Goal: Task Accomplishment & Management: Complete application form

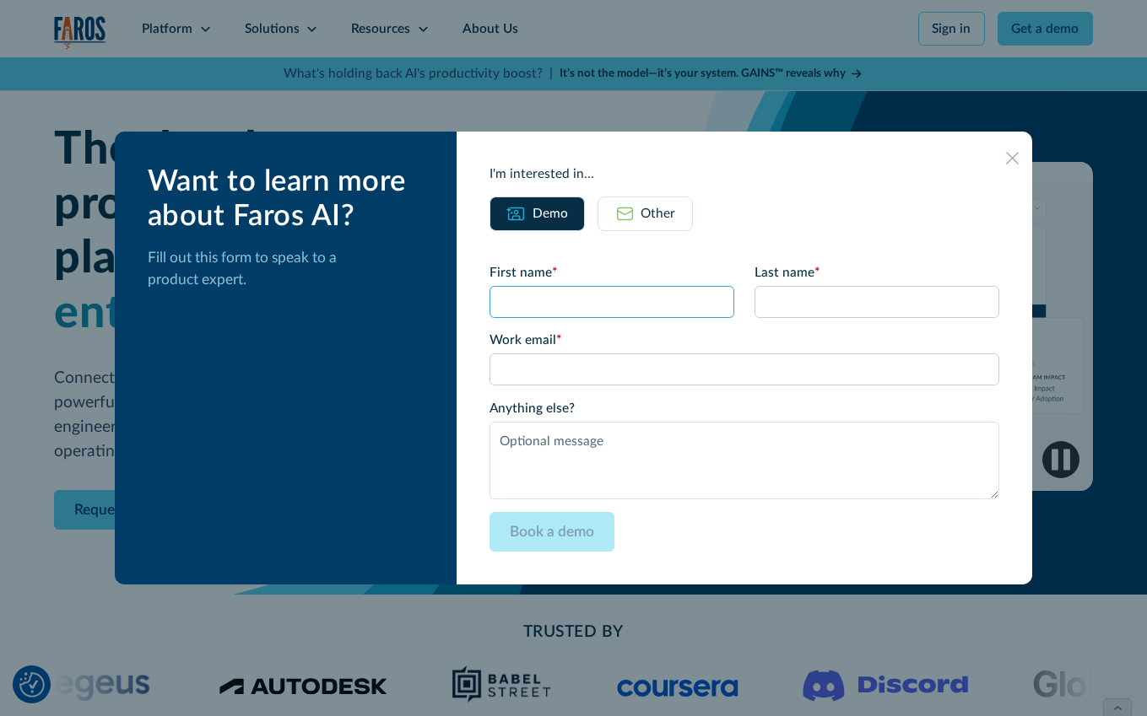
click at [555, 295] on input "First name *" at bounding box center [612, 302] width 246 height 32
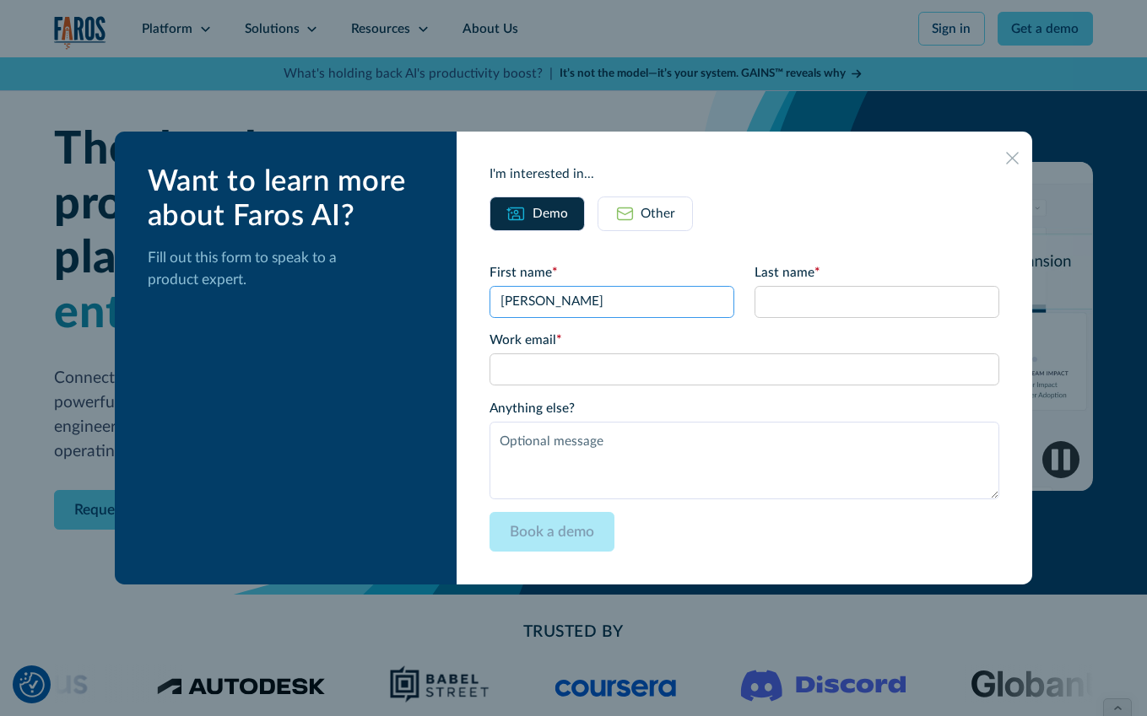
type input "[PERSON_NAME]"
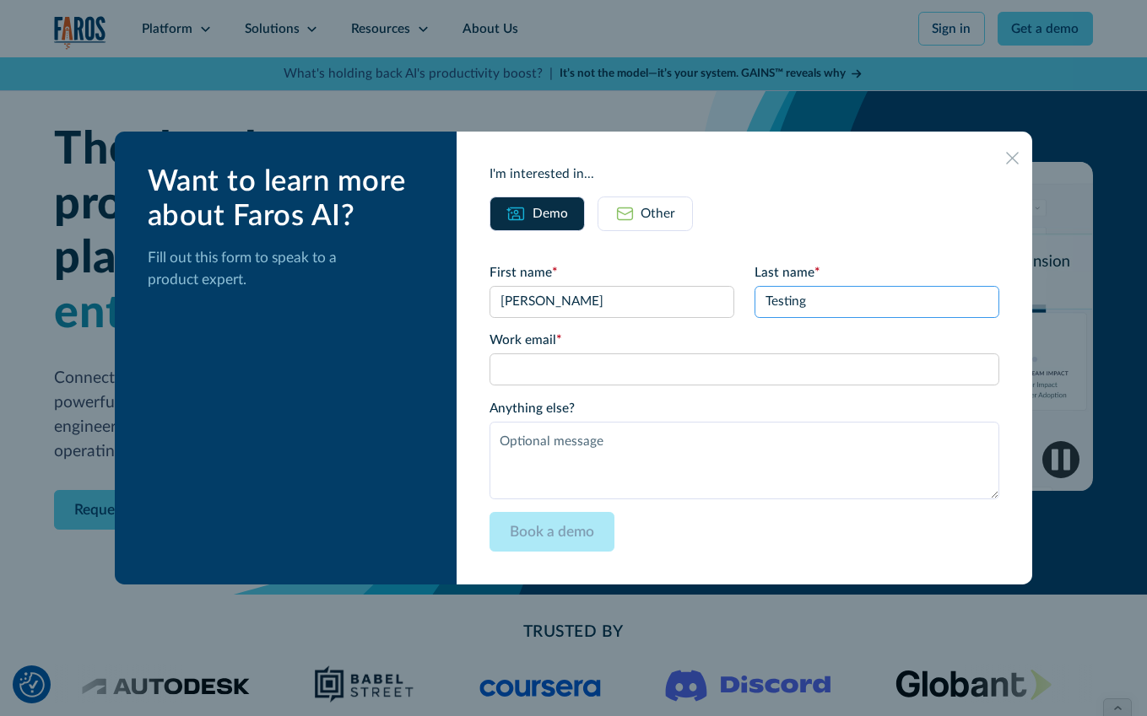
type input "Testing"
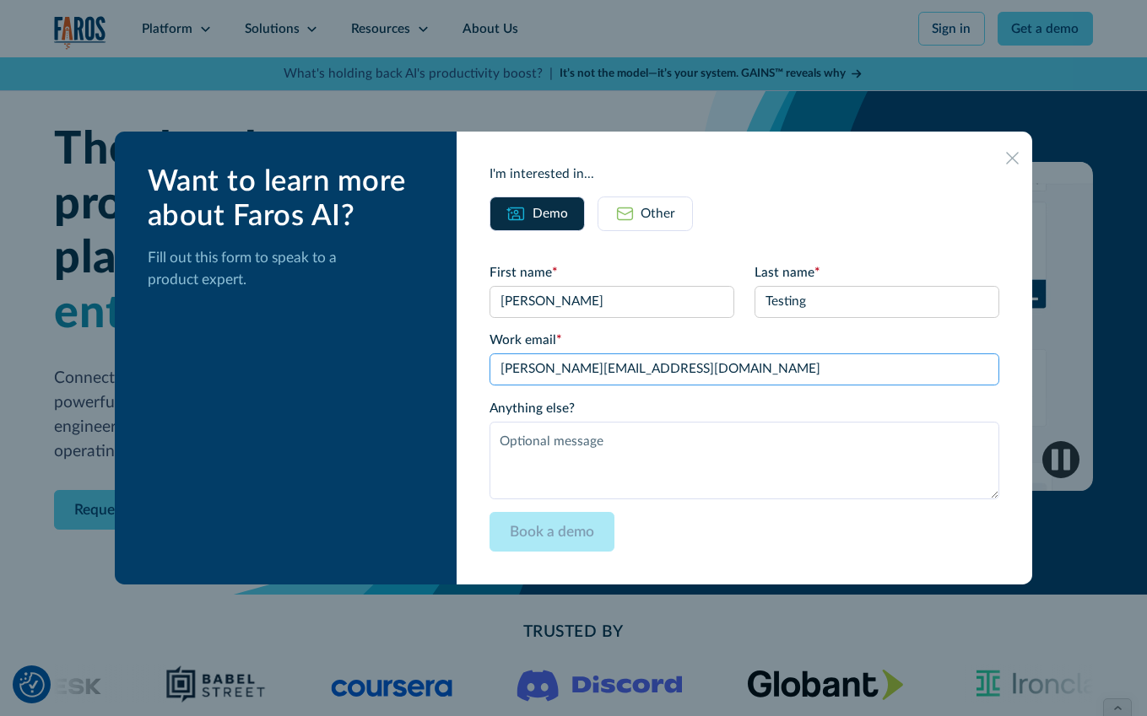
type input "[PERSON_NAME][EMAIL_ADDRESS][DOMAIN_NAME]"
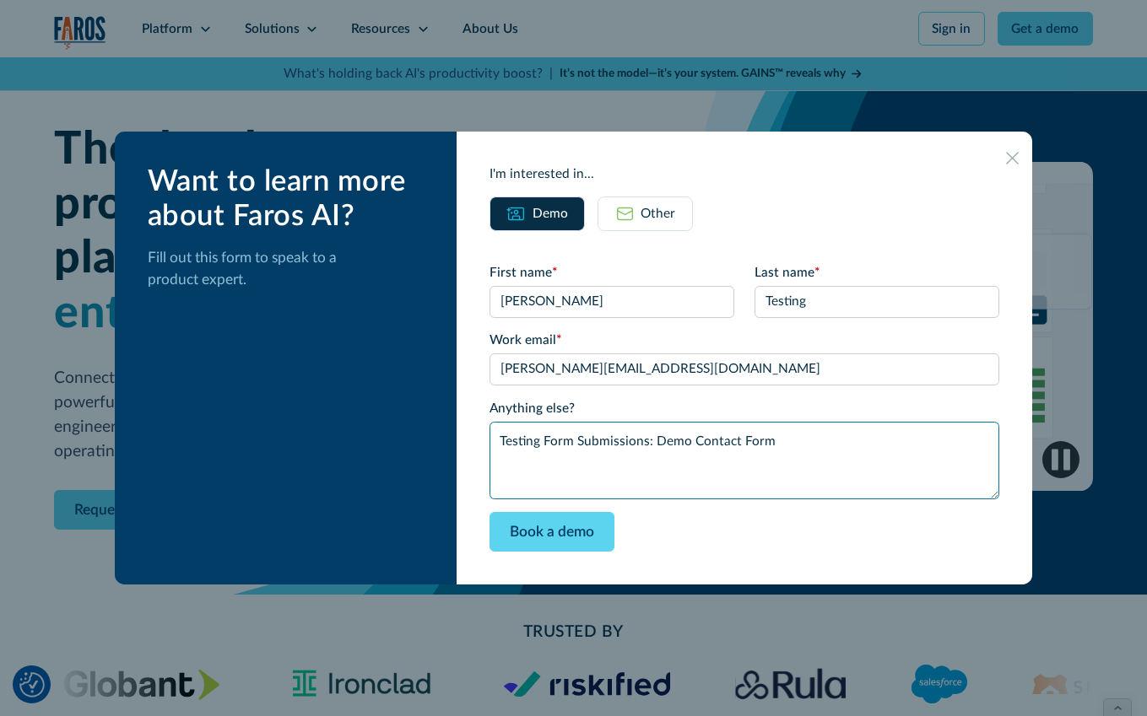
click at [638, 446] on textarea "Testing Form Submissions: Demo Contact Form" at bounding box center [744, 461] width 510 height 78
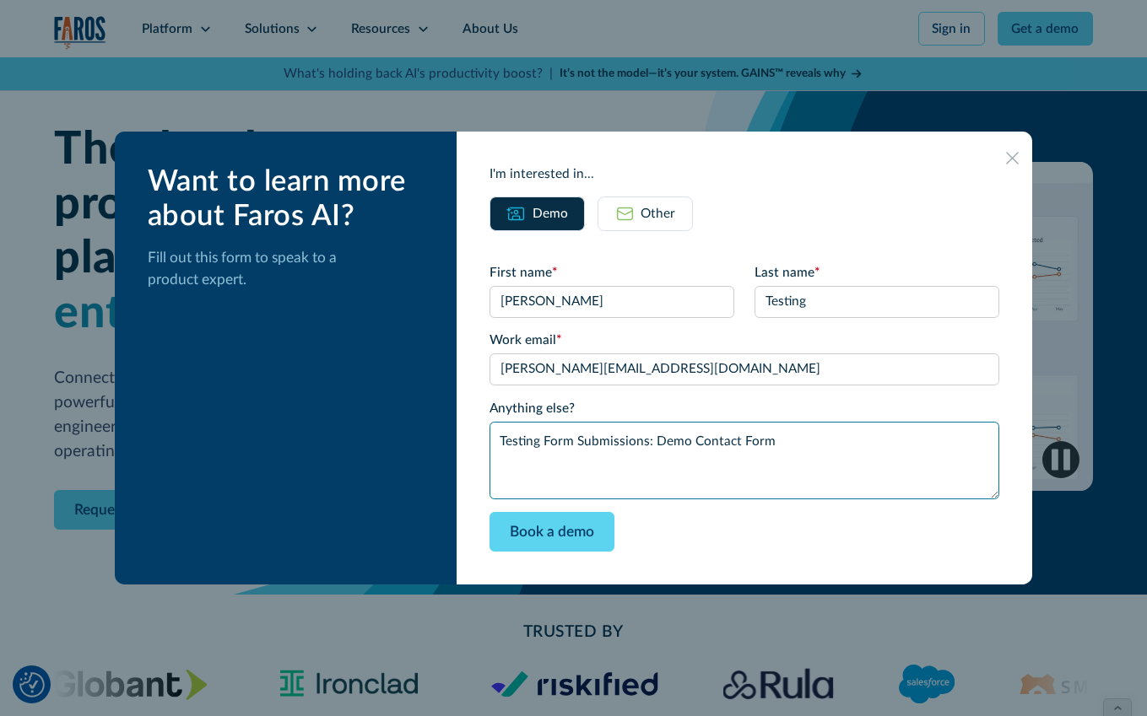
click at [638, 446] on textarea "Testing Form Submissions: Demo Contact Form" at bounding box center [744, 461] width 510 height 78
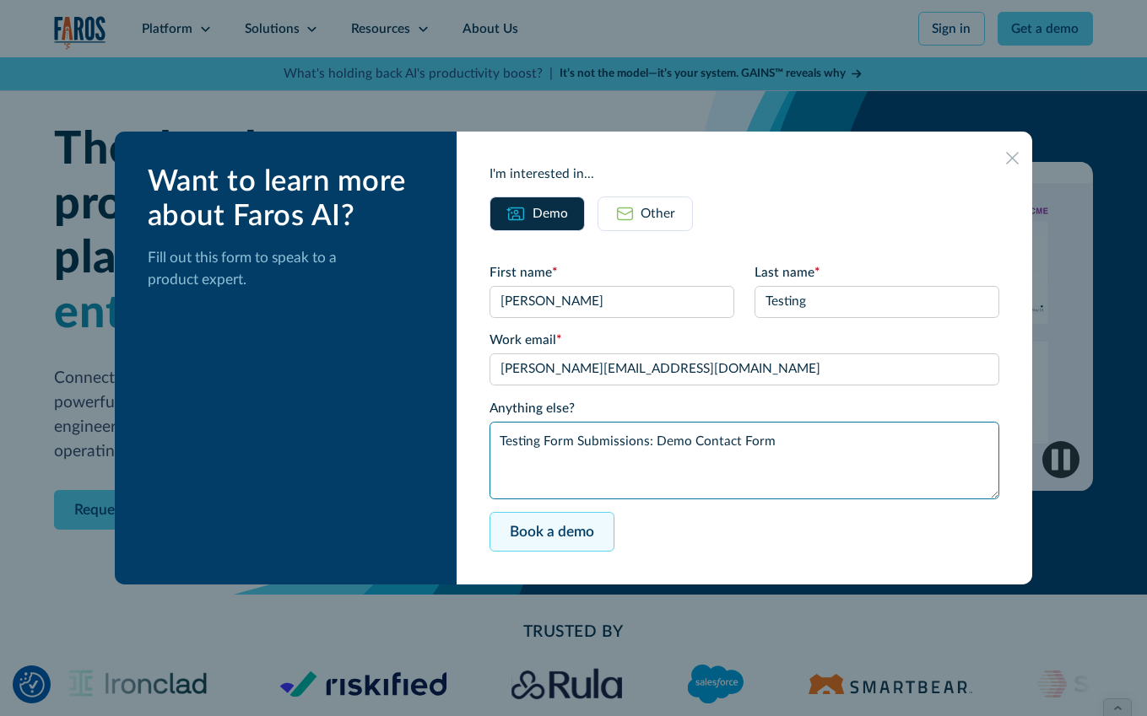
type textarea "Testing Form Submissions: Demo Contact Form"
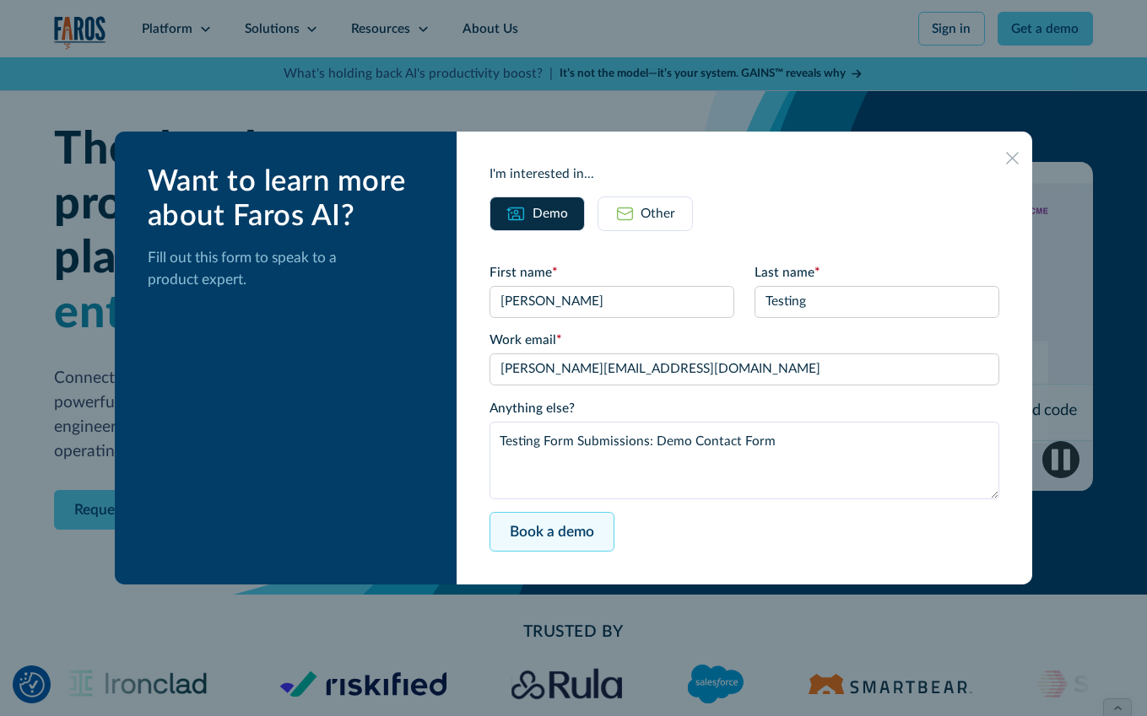
click at [604, 534] on input "Book a demo" at bounding box center [551, 532] width 125 height 40
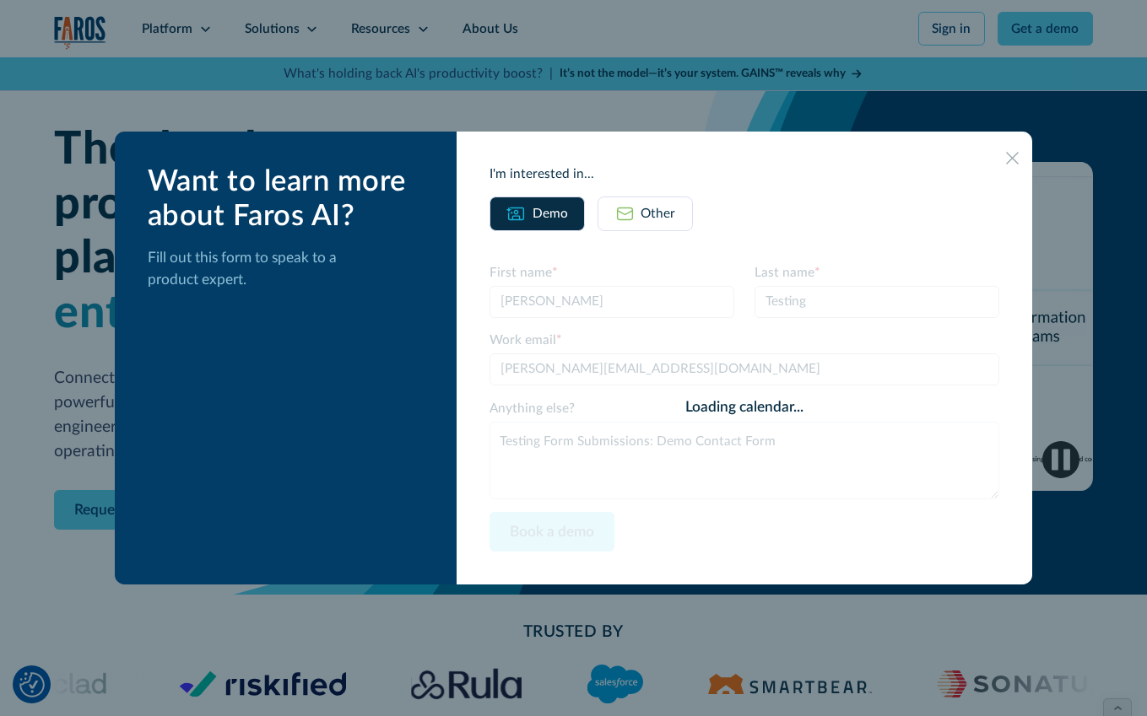
click at [675, 208] on div "Other" at bounding box center [657, 213] width 35 height 19
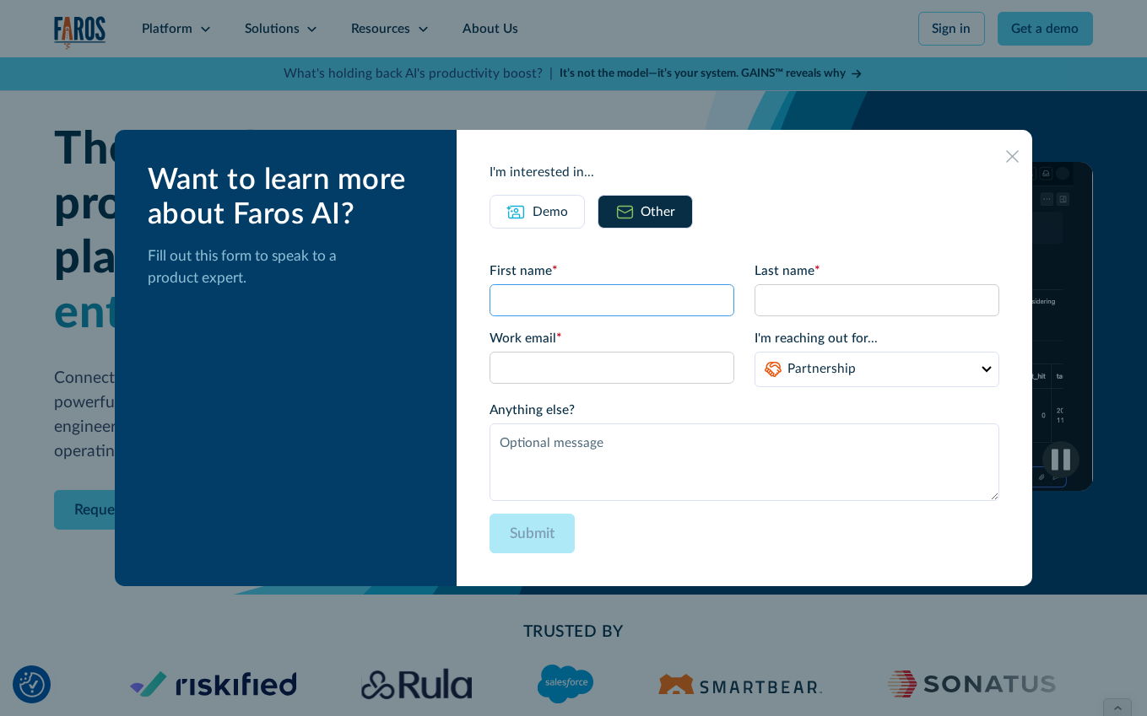
click at [591, 306] on input "First name *" at bounding box center [612, 300] width 246 height 32
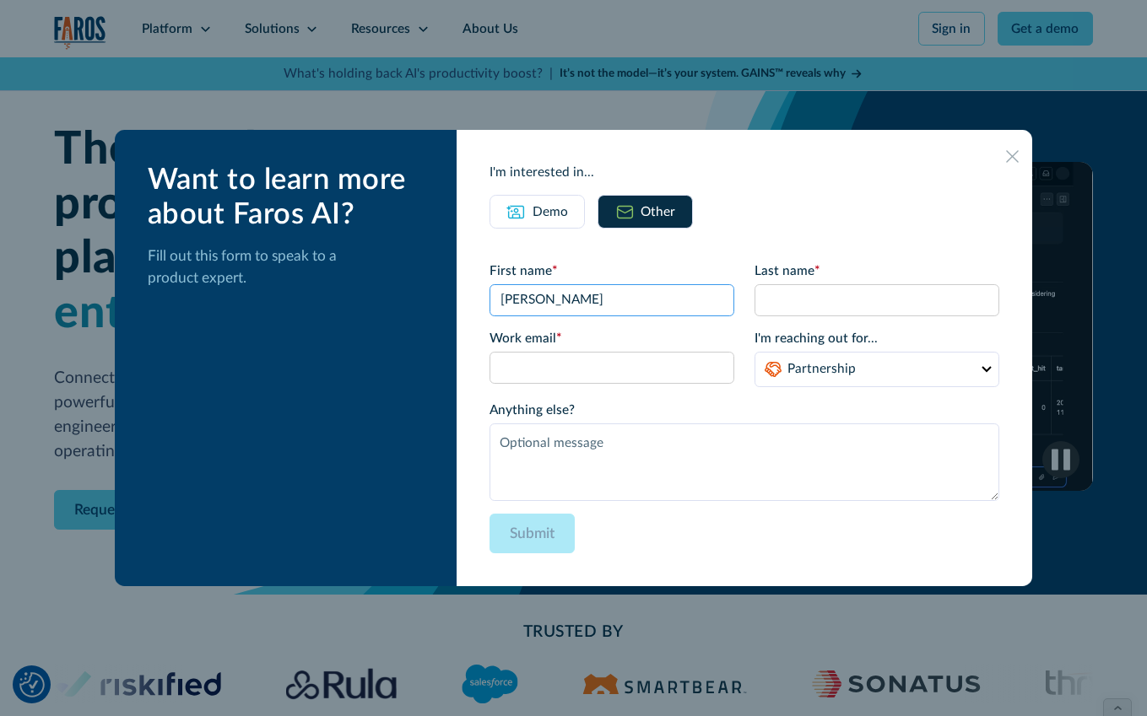
type input "[PERSON_NAME]"
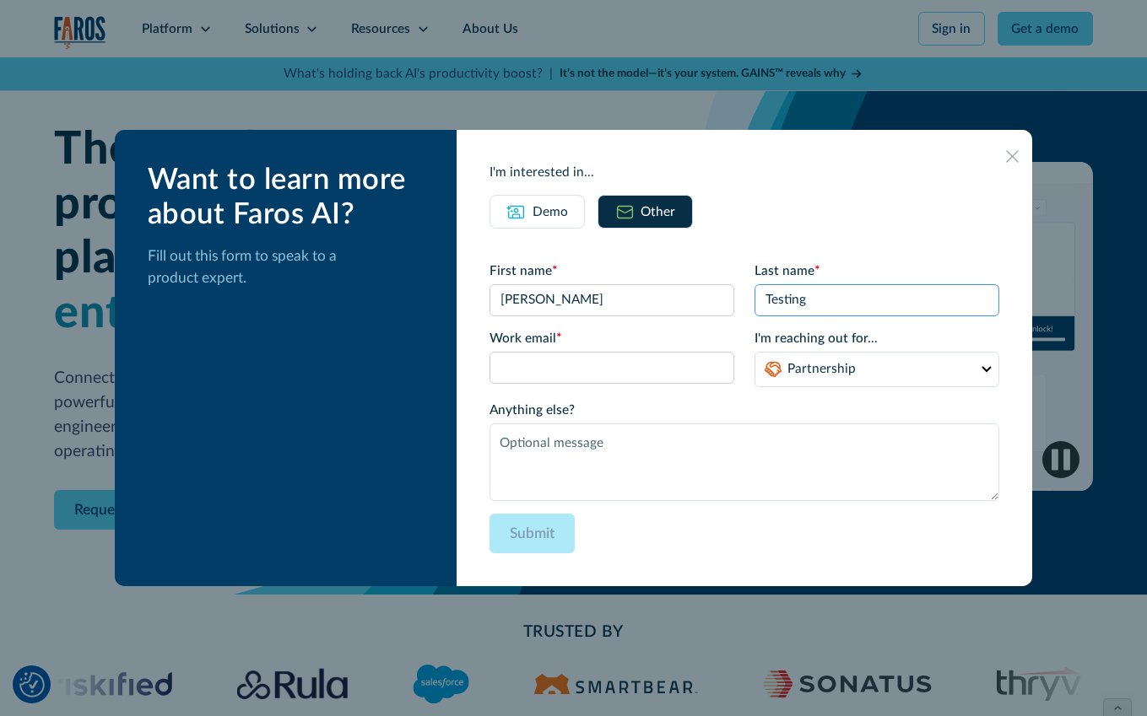
type input "Testing"
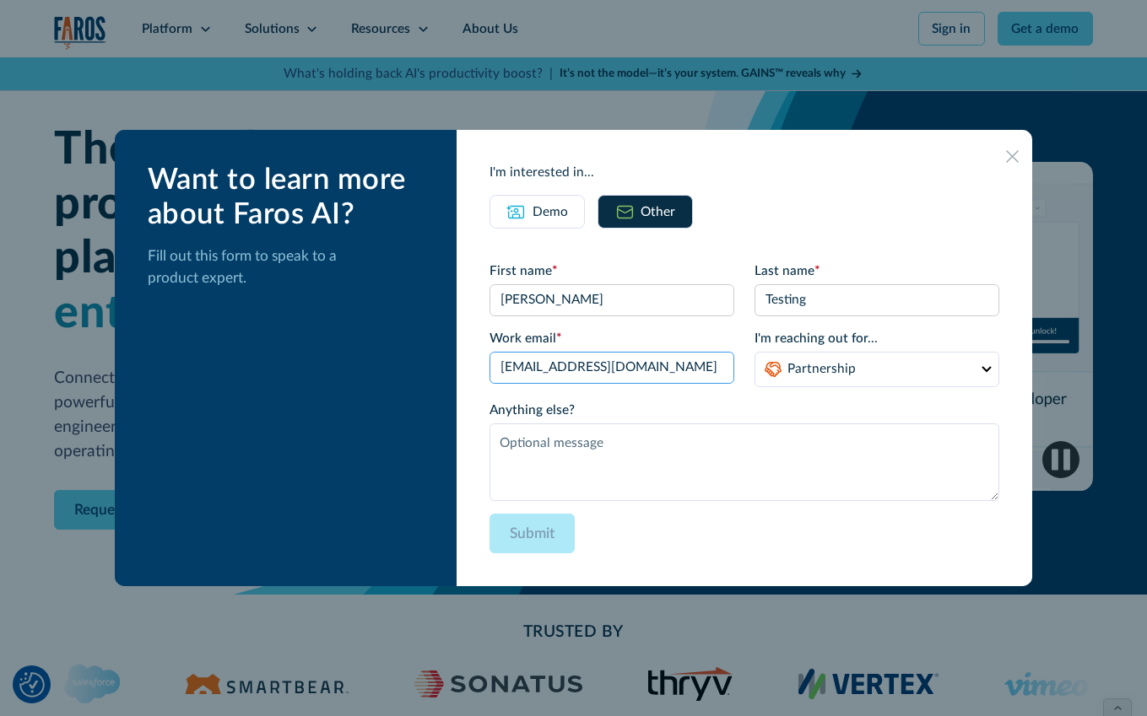
type input "josh+1@hmpsn.com"
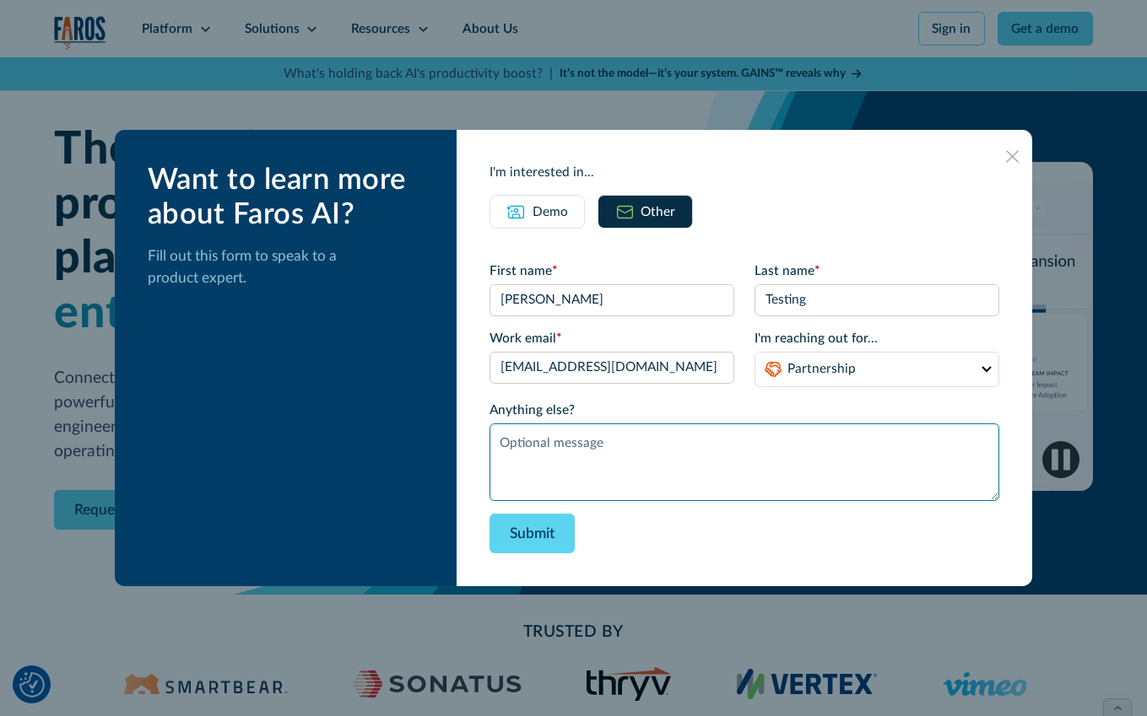
paste textarea "Testing Form Submissions: Demo Contact Form"
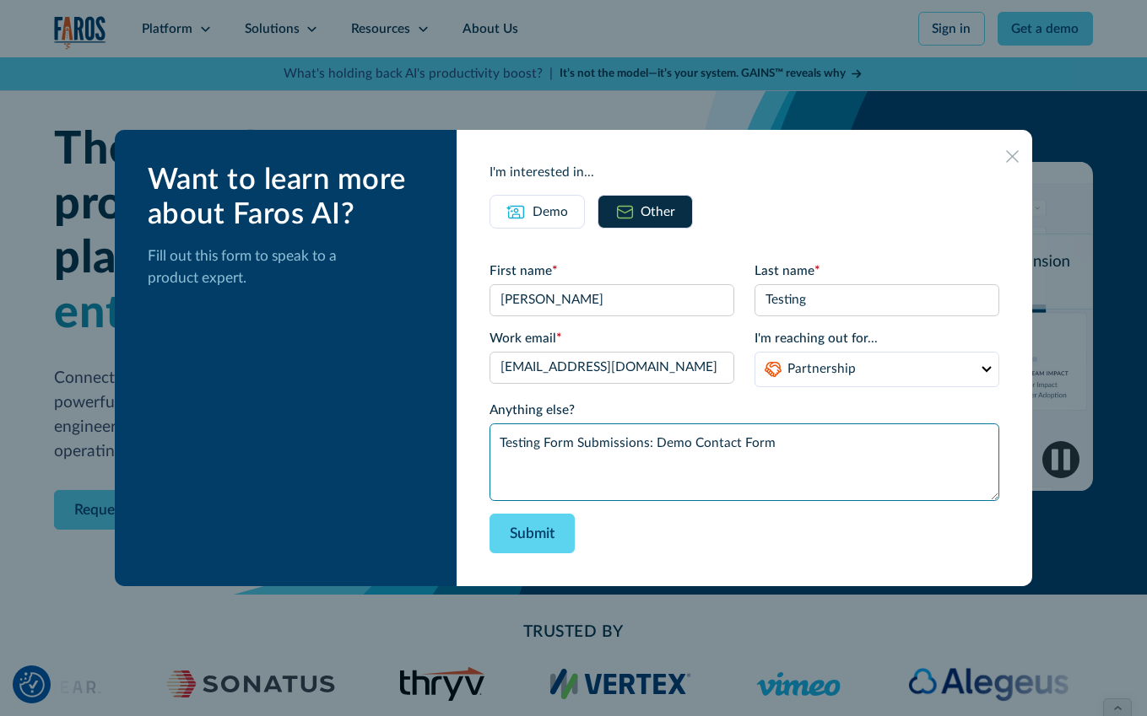
drag, startPoint x: 713, startPoint y: 446, endPoint x: 757, endPoint y: 448, distance: 43.9
click at [757, 448] on textarea "Testing Form Submissions: Demo Contact Form" at bounding box center [744, 463] width 510 height 78
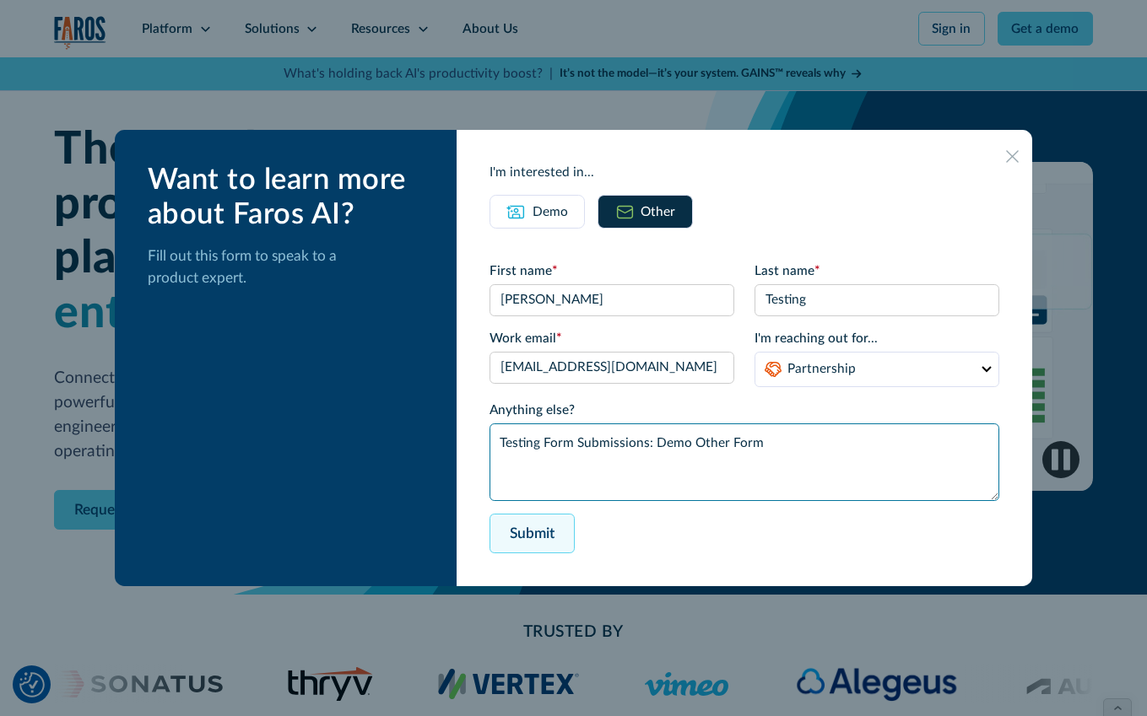
type textarea "Testing Form Submissions: Demo Other Form"
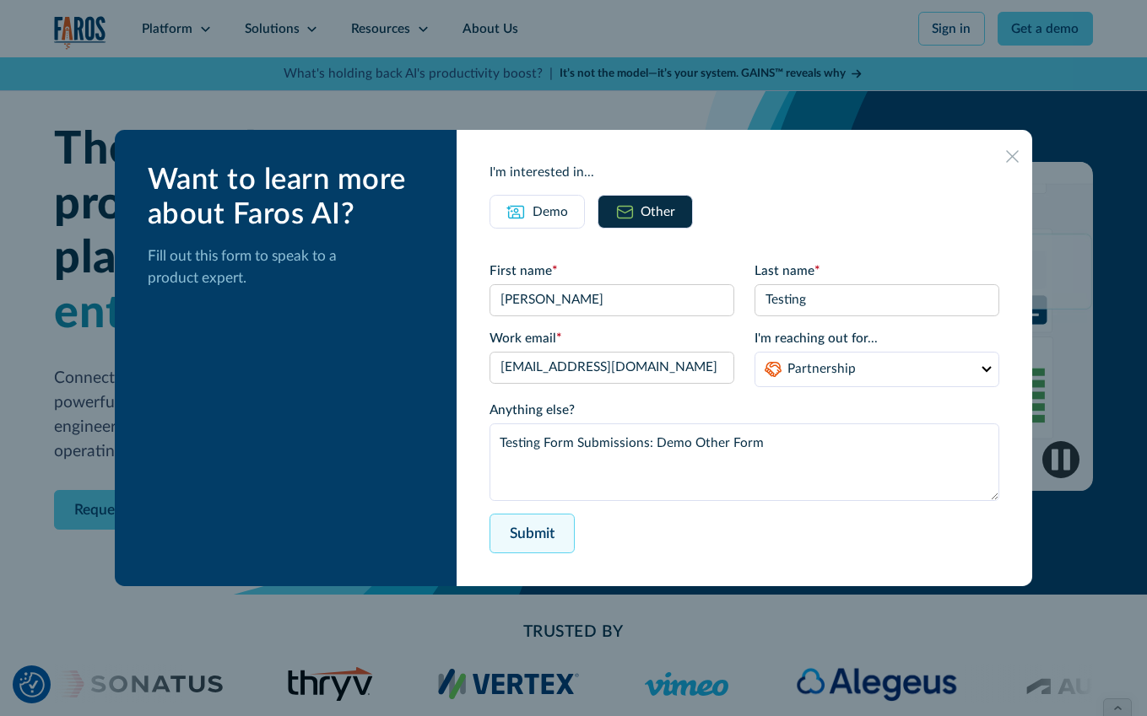
click at [570, 522] on input "Submit" at bounding box center [531, 534] width 85 height 40
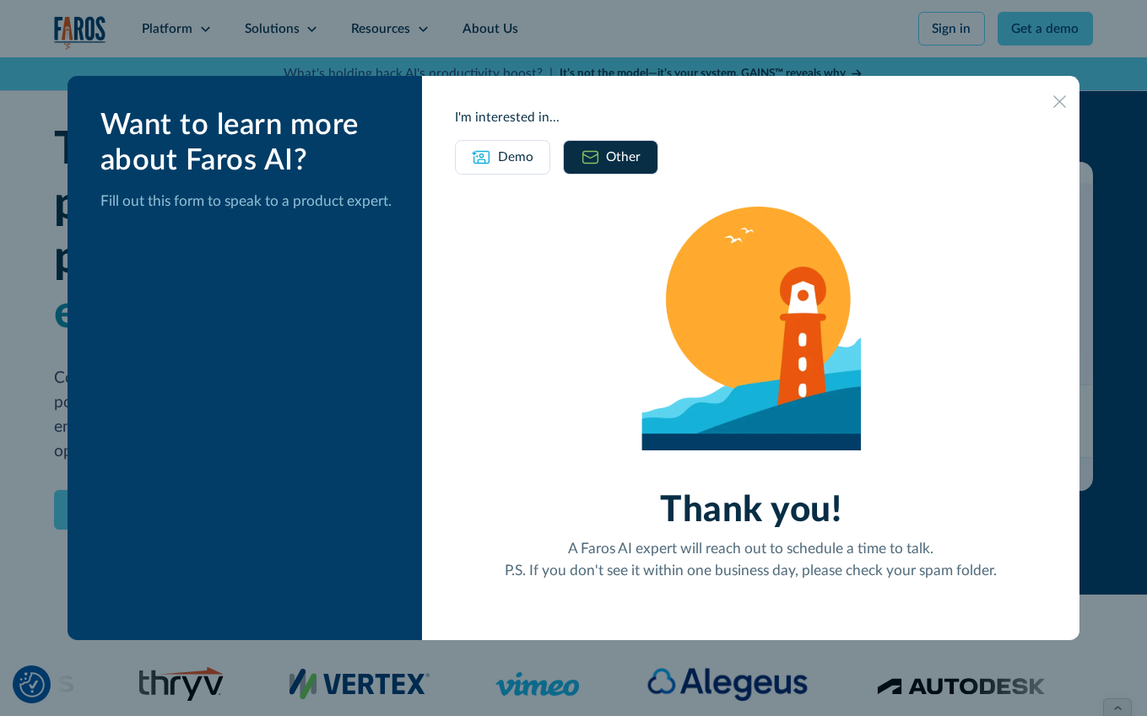
click at [506, 167] on link "Demo" at bounding box center [502, 157] width 95 height 34
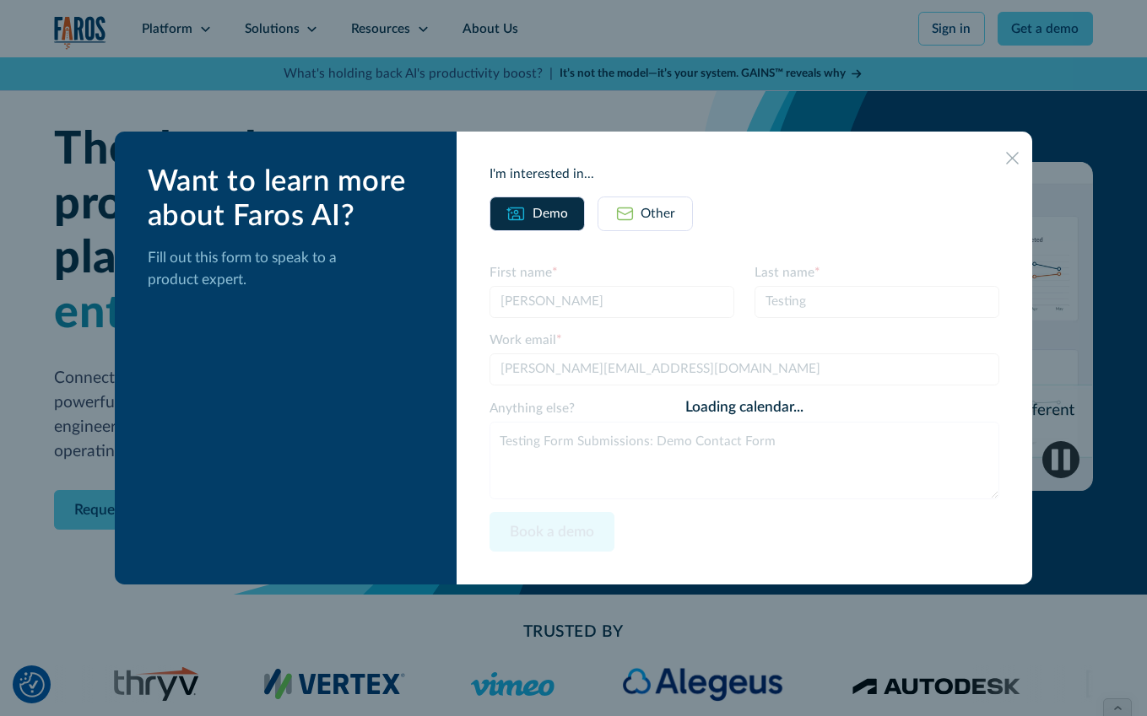
drag, startPoint x: 575, startPoint y: 44, endPoint x: 609, endPoint y: 52, distance: 34.8
click at [575, 44] on div at bounding box center [573, 358] width 1147 height 716
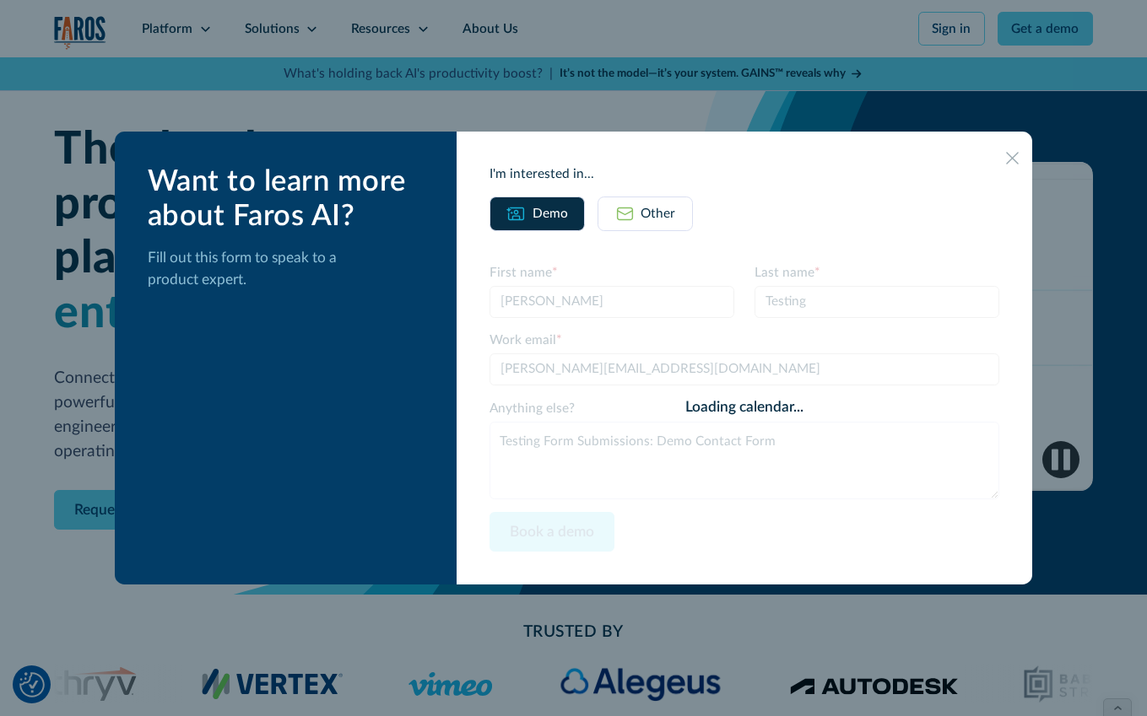
click at [1006, 160] on icon at bounding box center [1012, 158] width 13 height 13
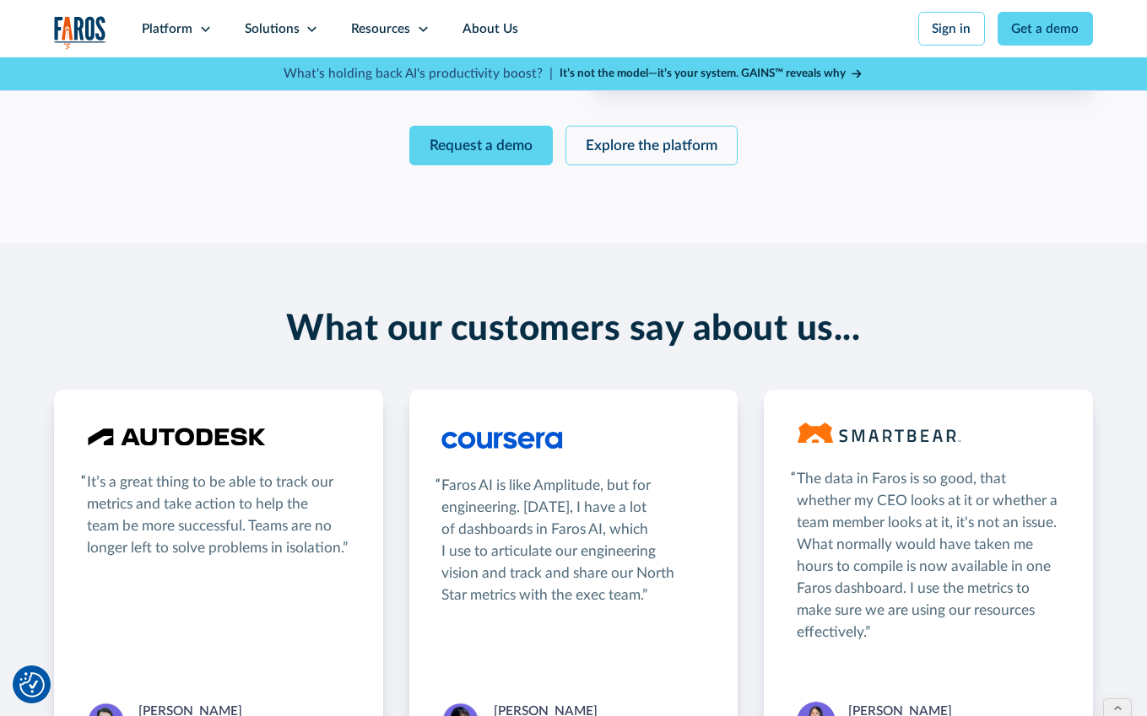
scroll to position [2404, 0]
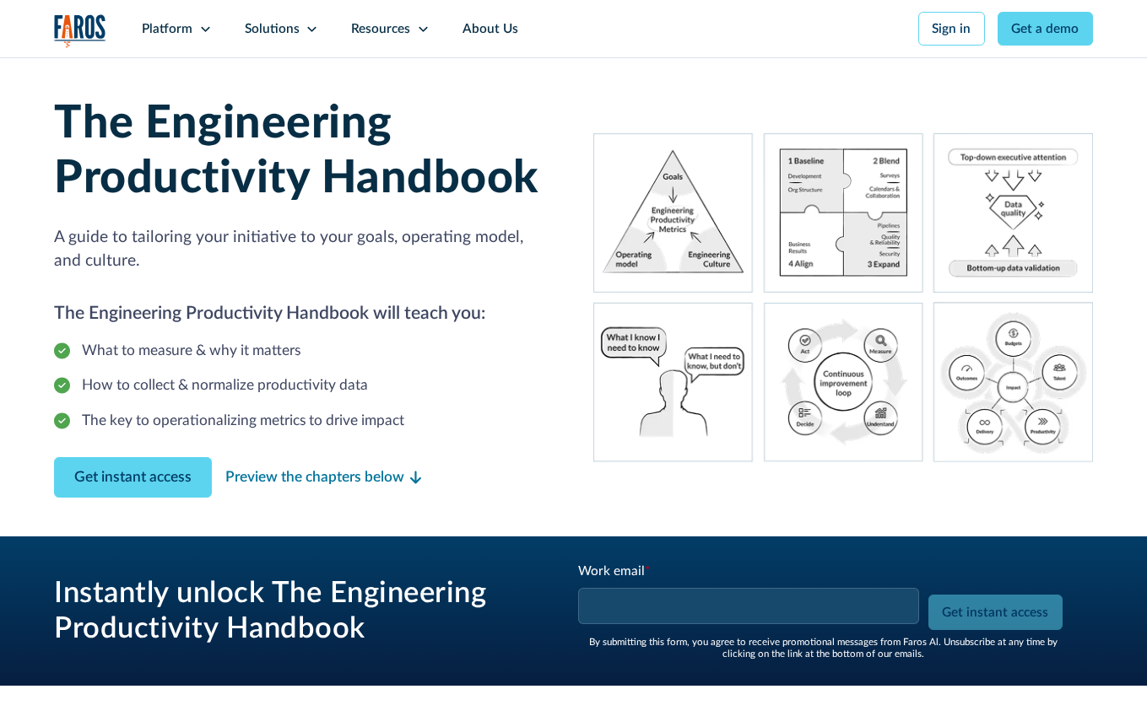
scroll to position [184, 0]
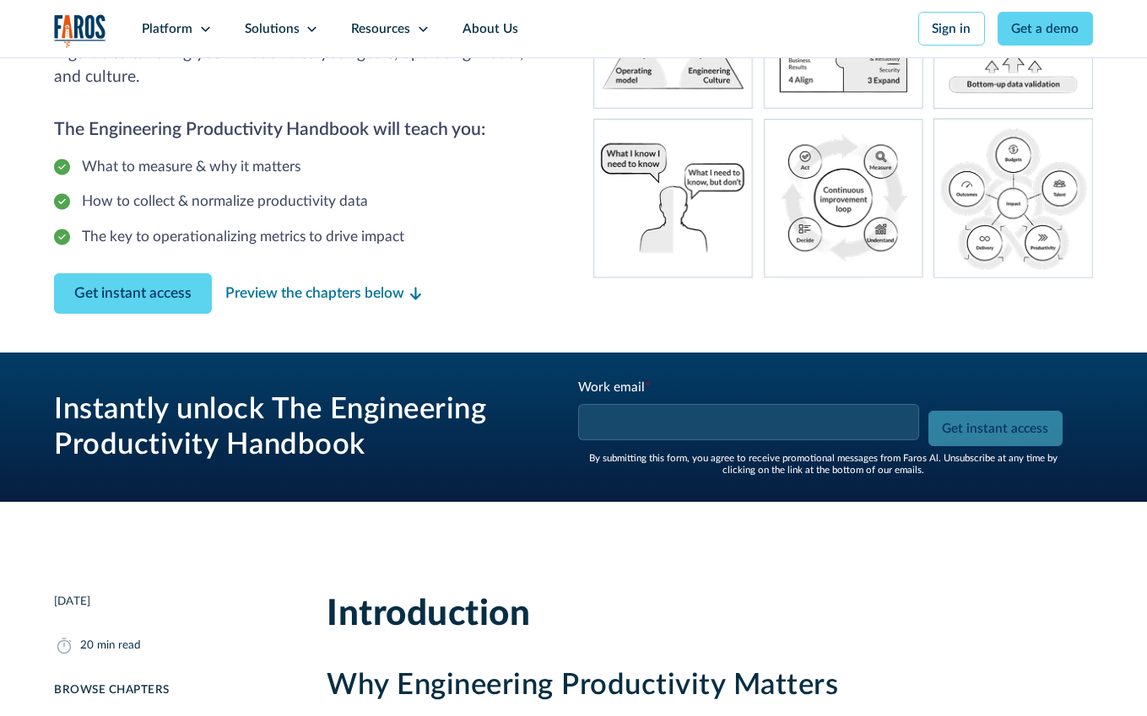
click at [702, 427] on input "Work email *" at bounding box center [748, 421] width 341 height 35
type input "Josh+3@hmpsn.com"
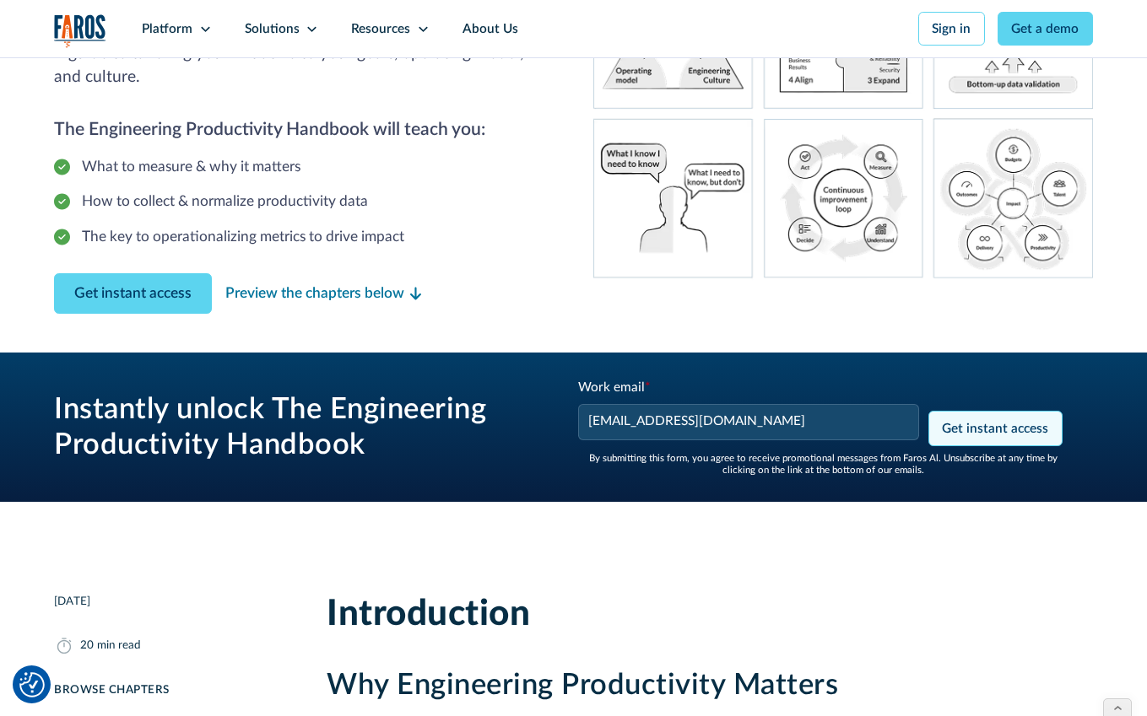
click at [978, 419] on input "Get instant access" at bounding box center [995, 428] width 134 height 35
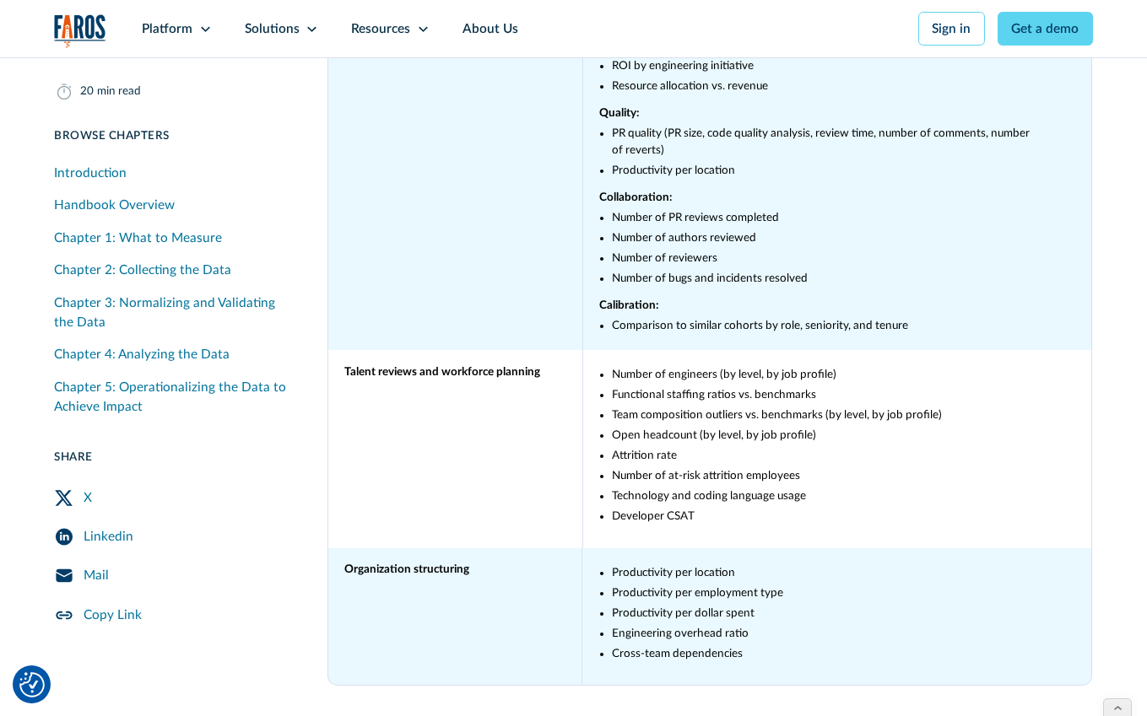
scroll to position [28918, 0]
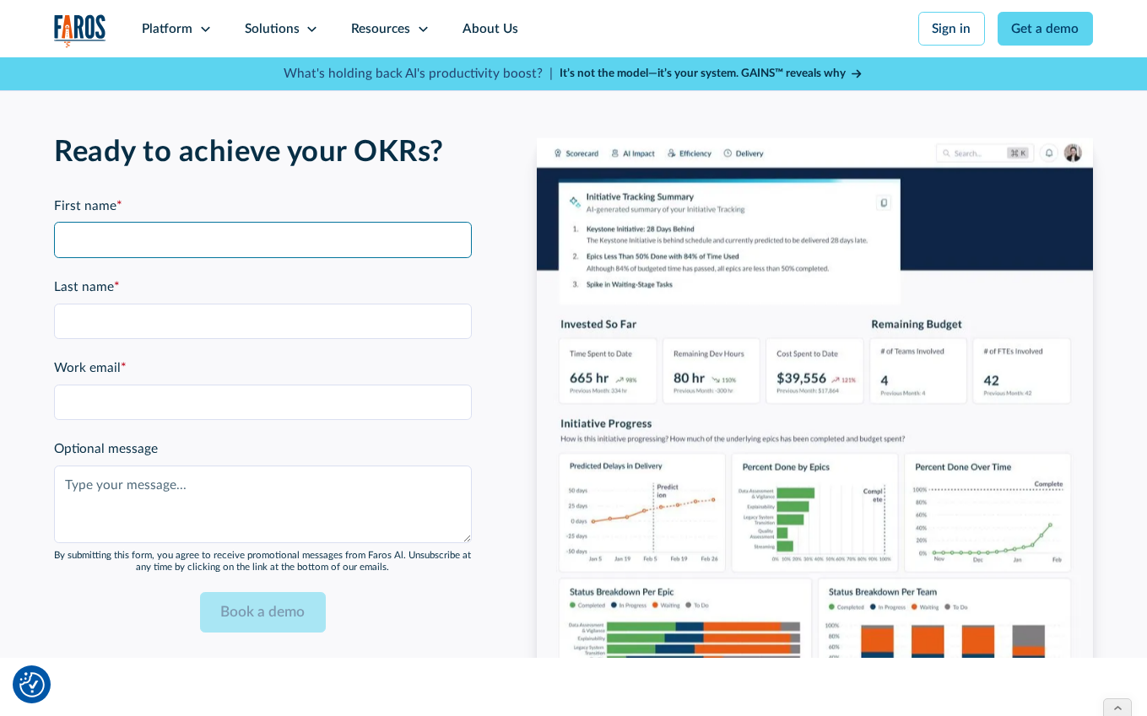
click at [129, 226] on input "First name *" at bounding box center [262, 239] width 417 height 35
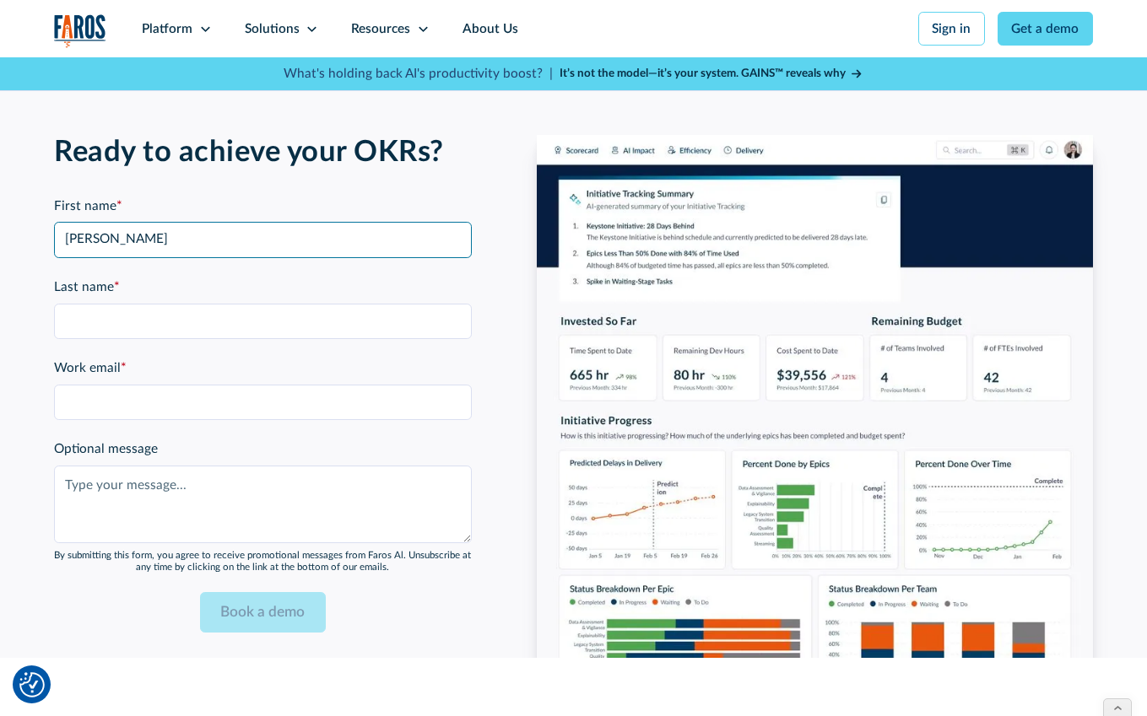
type input "[PERSON_NAME]"
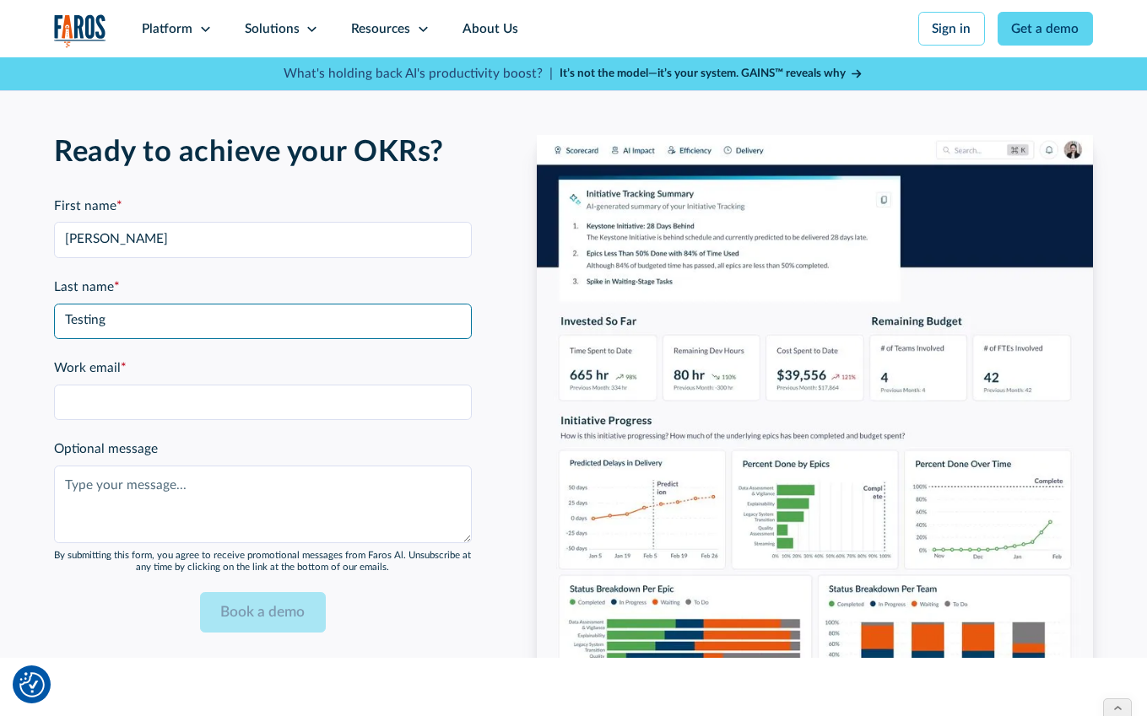
type input "Testing"
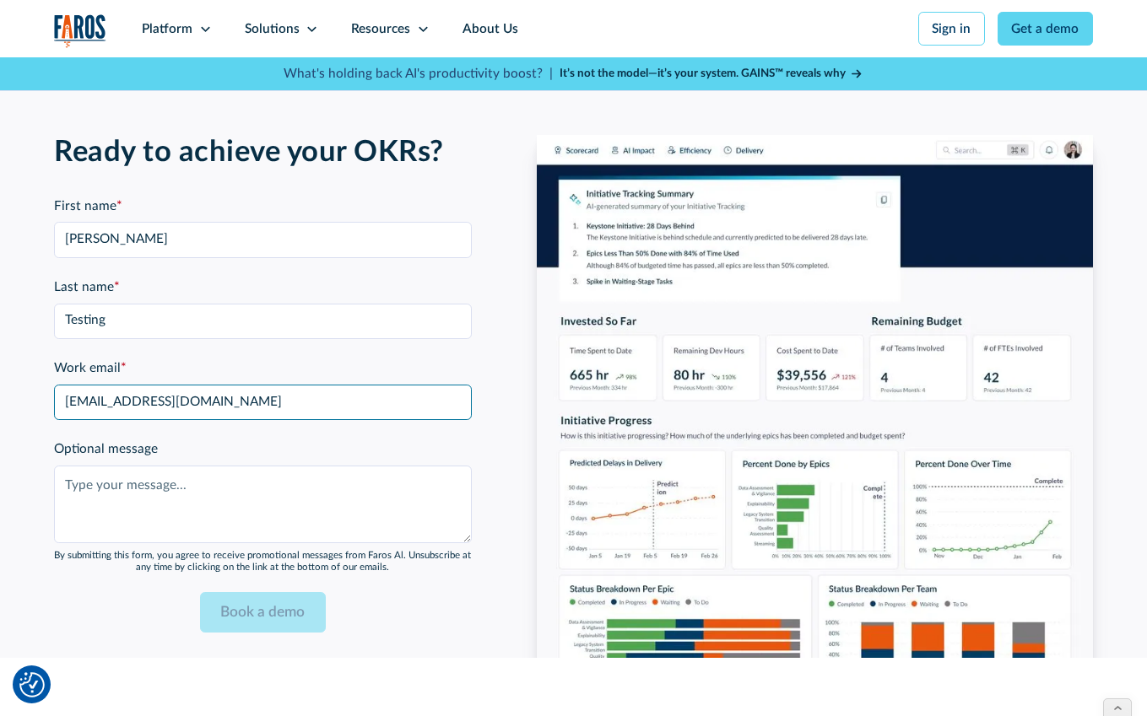
type input "josh+4@hmpsn.com"
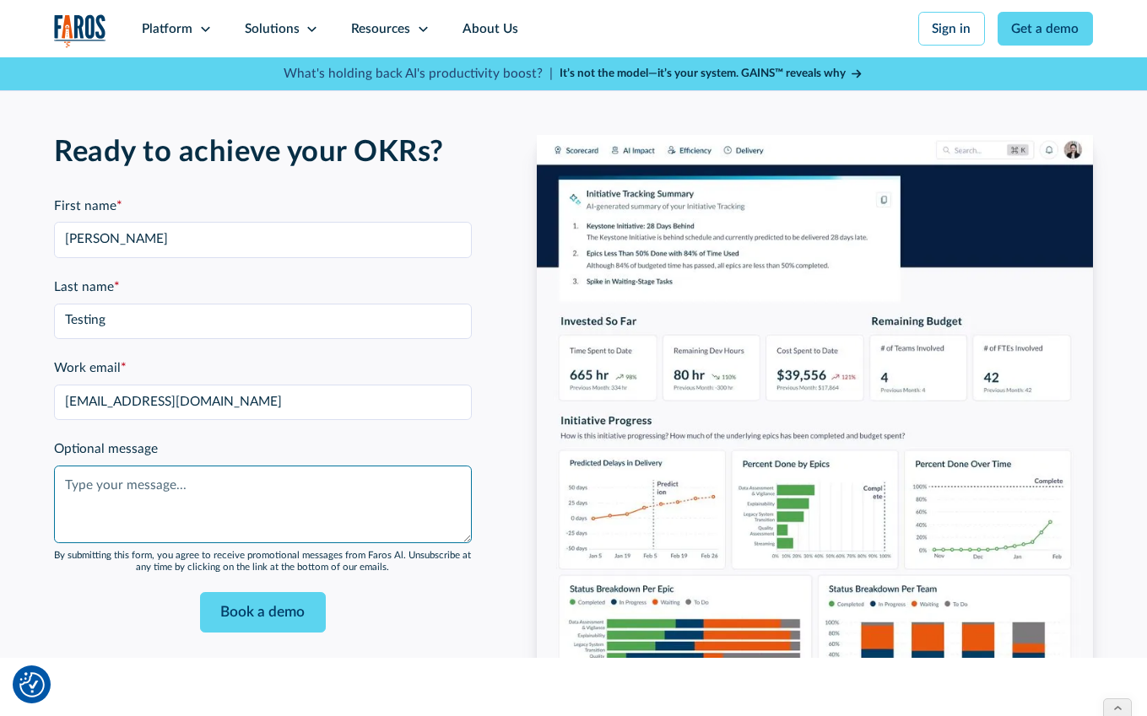
paste textarea "<div class="turnstile-widget" id="turnstile-form-1"></div> <input type="hidden"…"
type textarea "<div class="turnstile-widget" id="turnstile-form-1"></div> <input type="hidden"…"
click at [193, 486] on textarea "Optional message" at bounding box center [262, 505] width 417 height 78
paste textarea "Testing Form Submissions: Demo Other Form"
drag, startPoint x: 219, startPoint y: 482, endPoint x: 289, endPoint y: 481, distance: 70.0
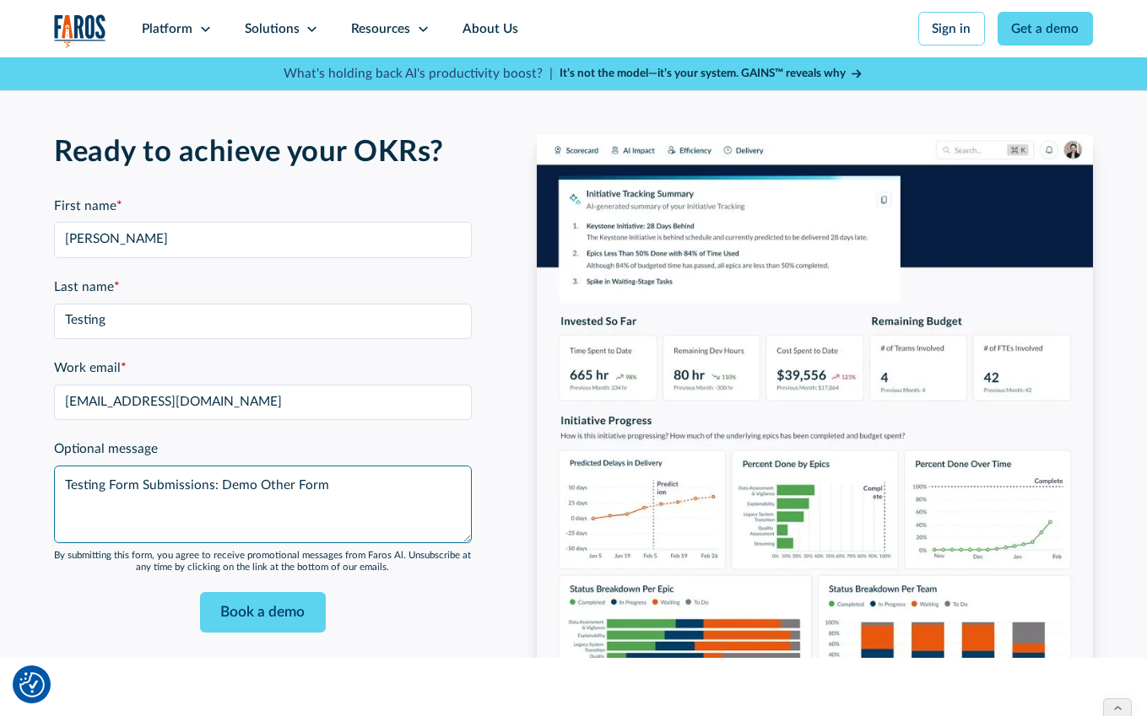
click at [289, 481] on textarea "Testing Form Submissions: Demo Other Form" at bounding box center [262, 505] width 417 height 78
click at [332, 485] on textarea "Testing Form Submissions: Delivery Excellence Form" at bounding box center [262, 505] width 417 height 78
type textarea "Testing Form Submissions: Delivery Excellence Form"
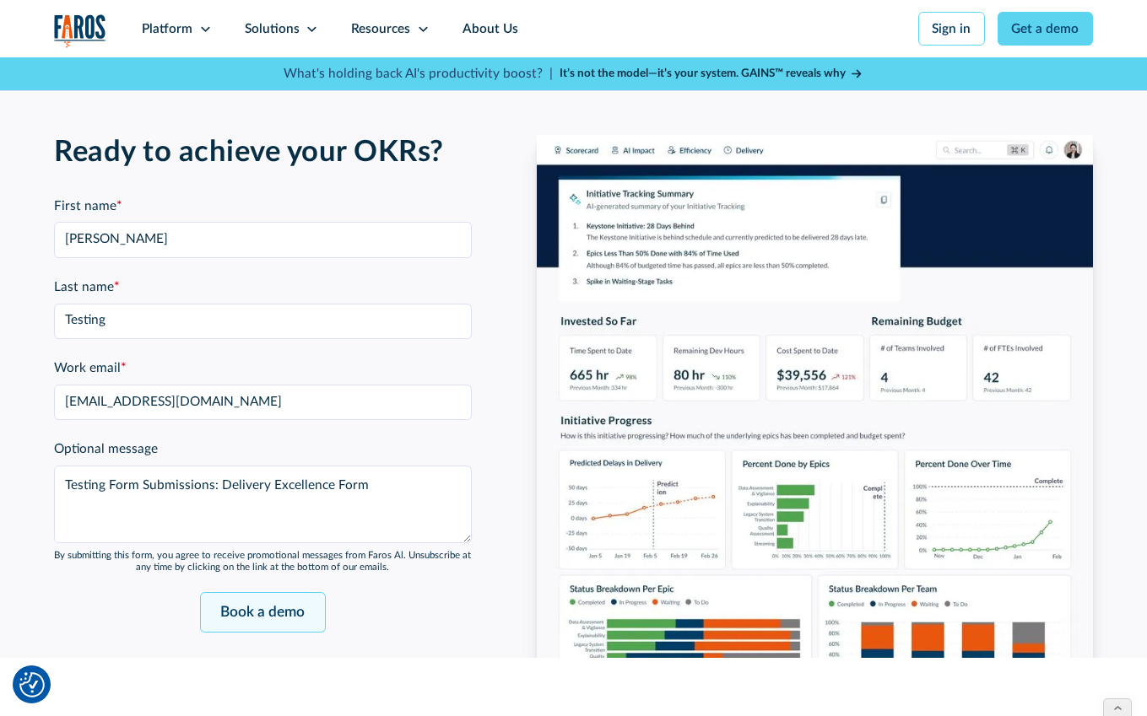
click at [275, 622] on input "Book a demo" at bounding box center [262, 612] width 125 height 40
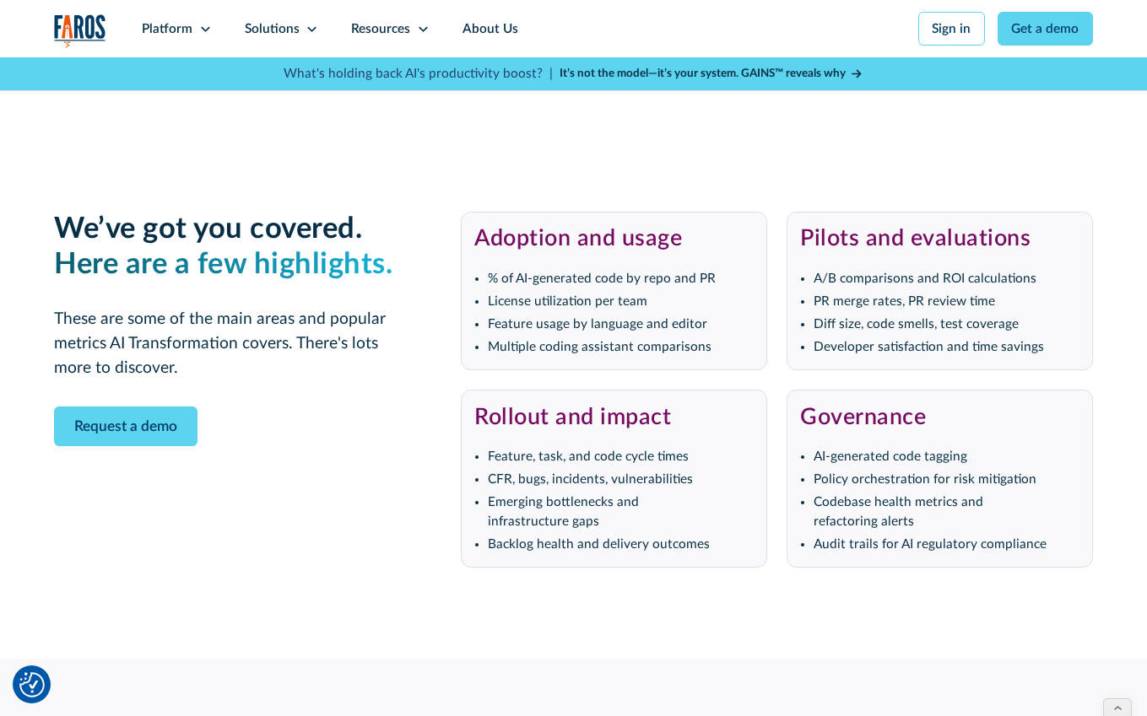
scroll to position [3761, 0]
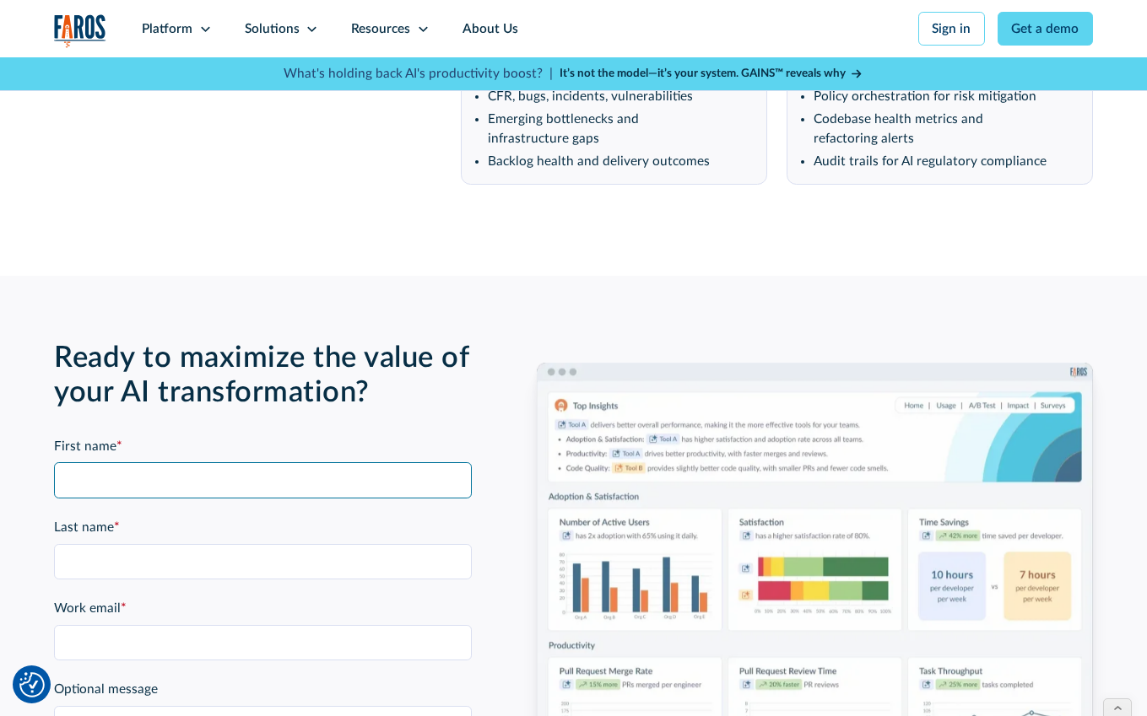
click at [177, 462] on input "First name *" at bounding box center [262, 479] width 417 height 35
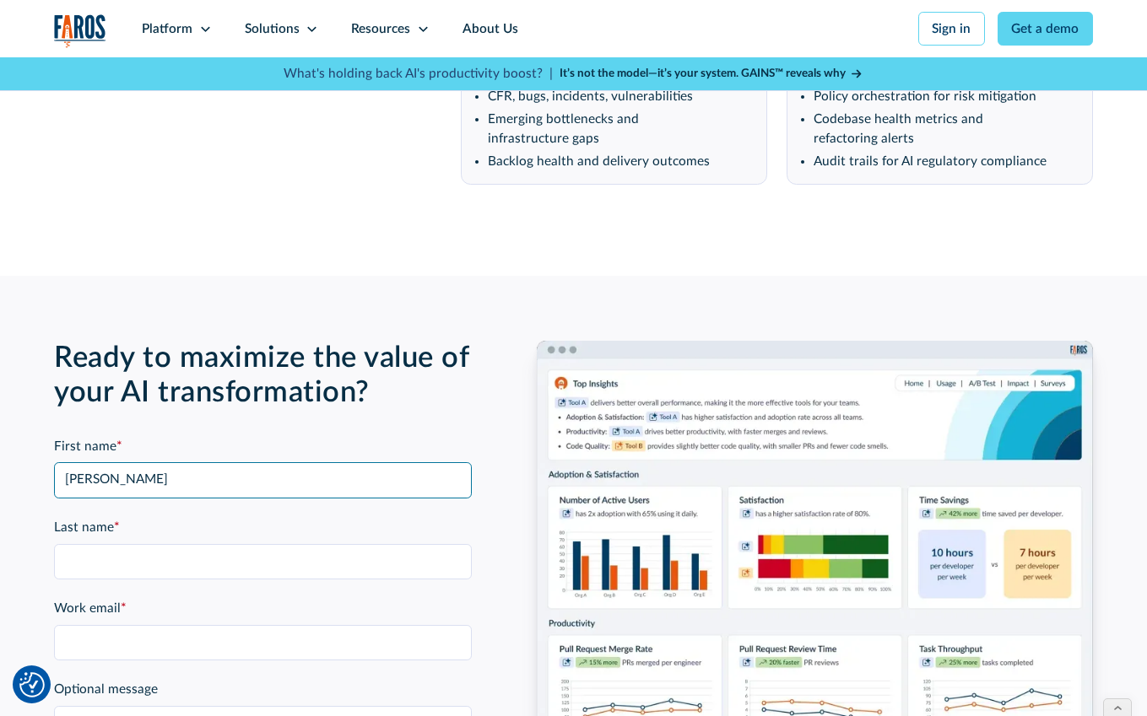
type input "[PERSON_NAME]"
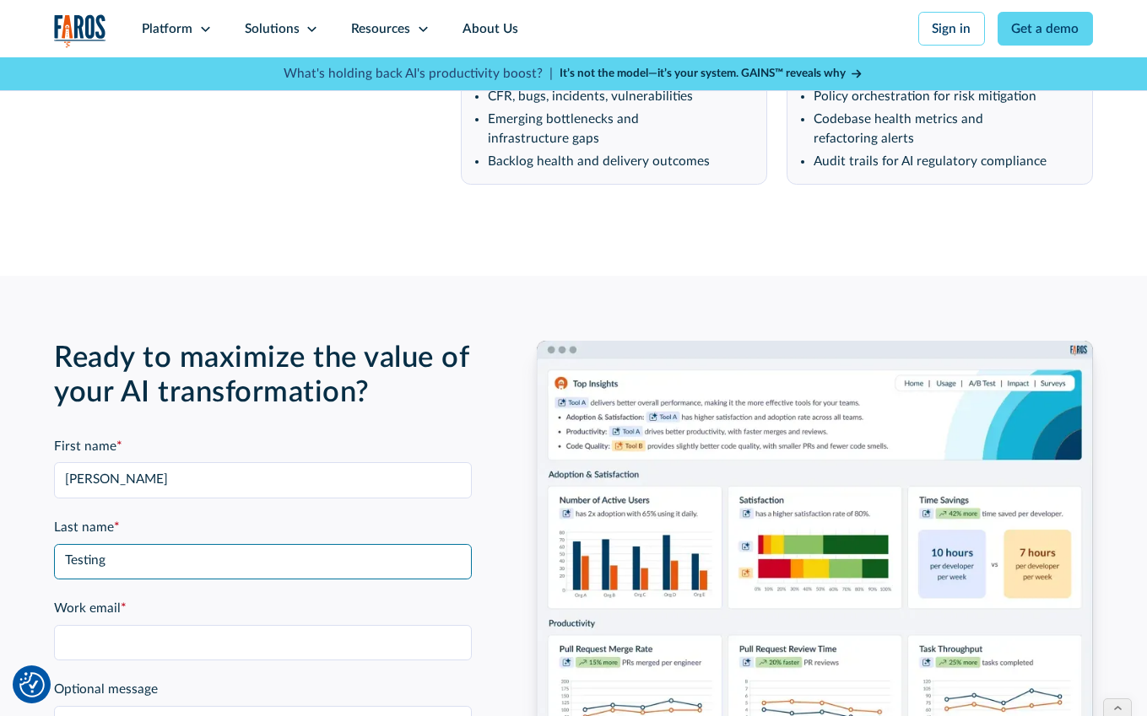
type input "Testing"
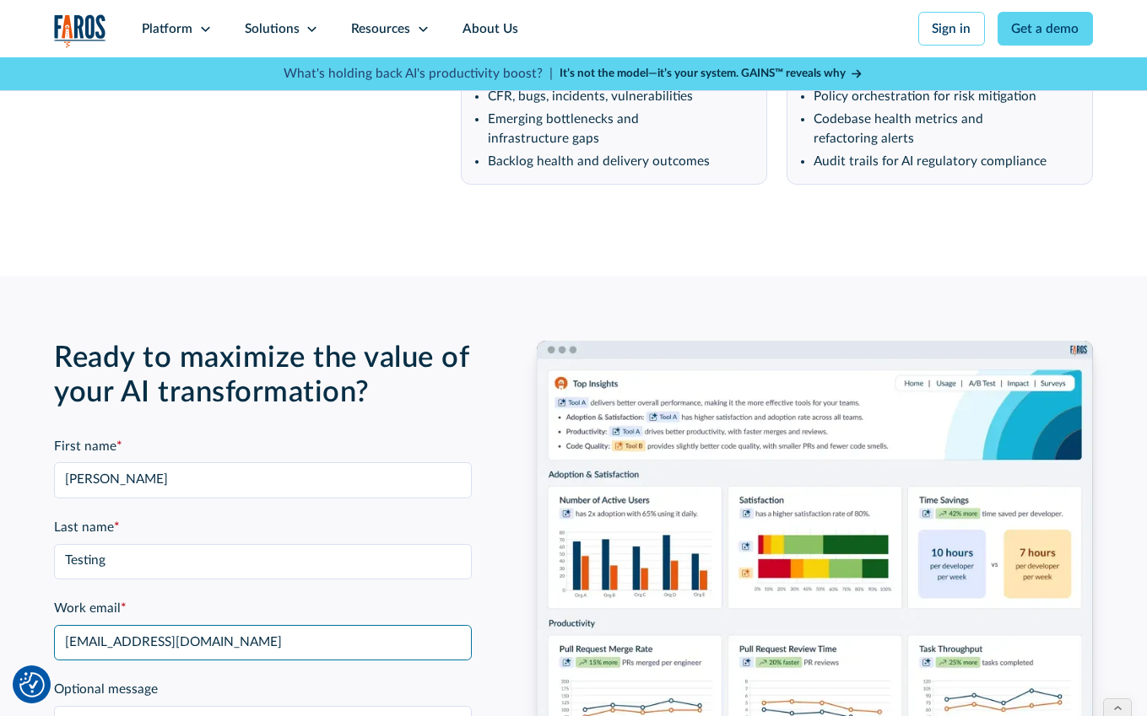
type input "josh+5@hmpsn.com"
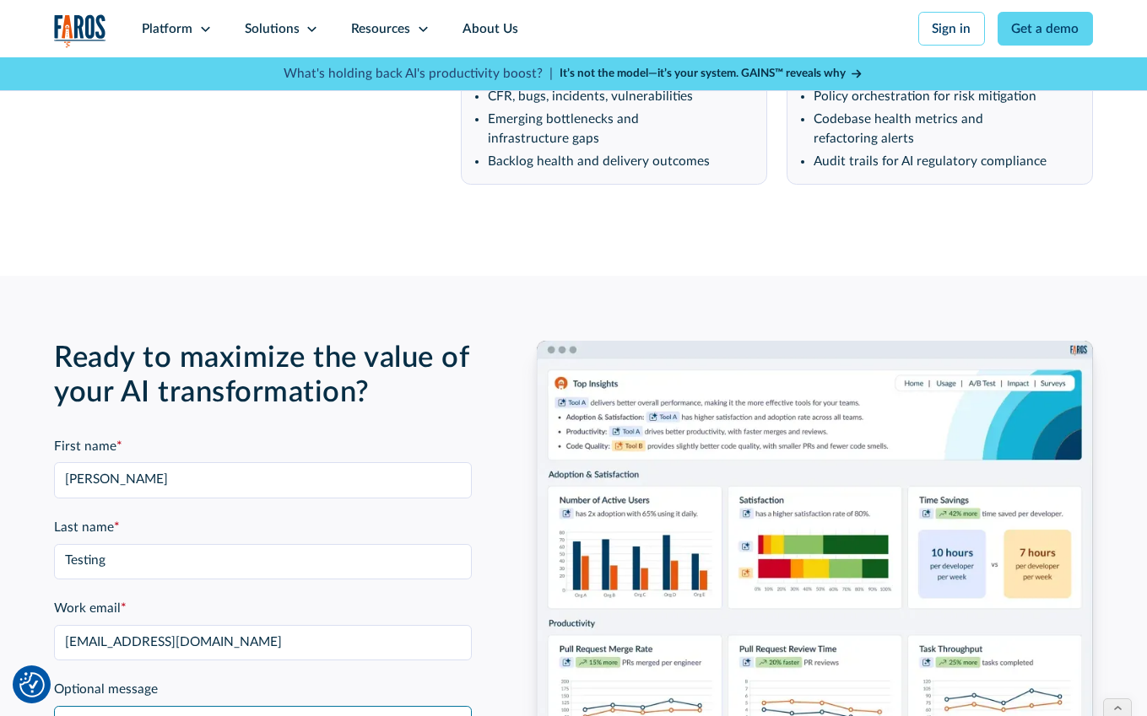
paste textarea "Testing Form Submissions: Delivery Excellence Form"
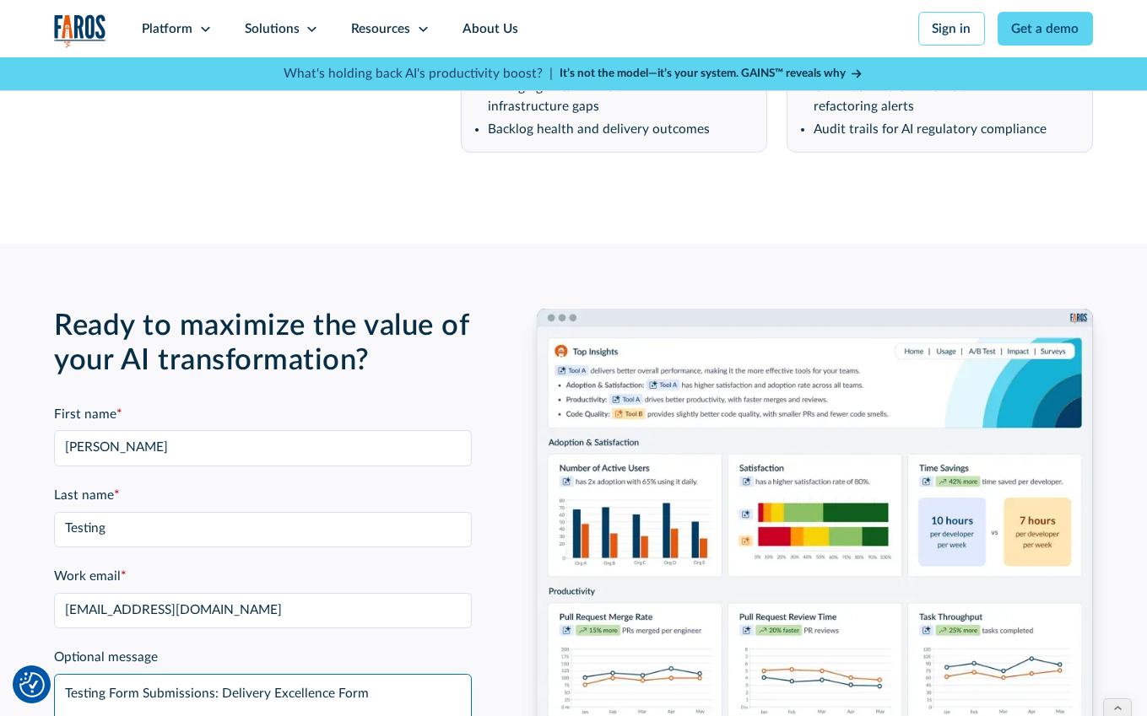
scroll to position [3815, 0]
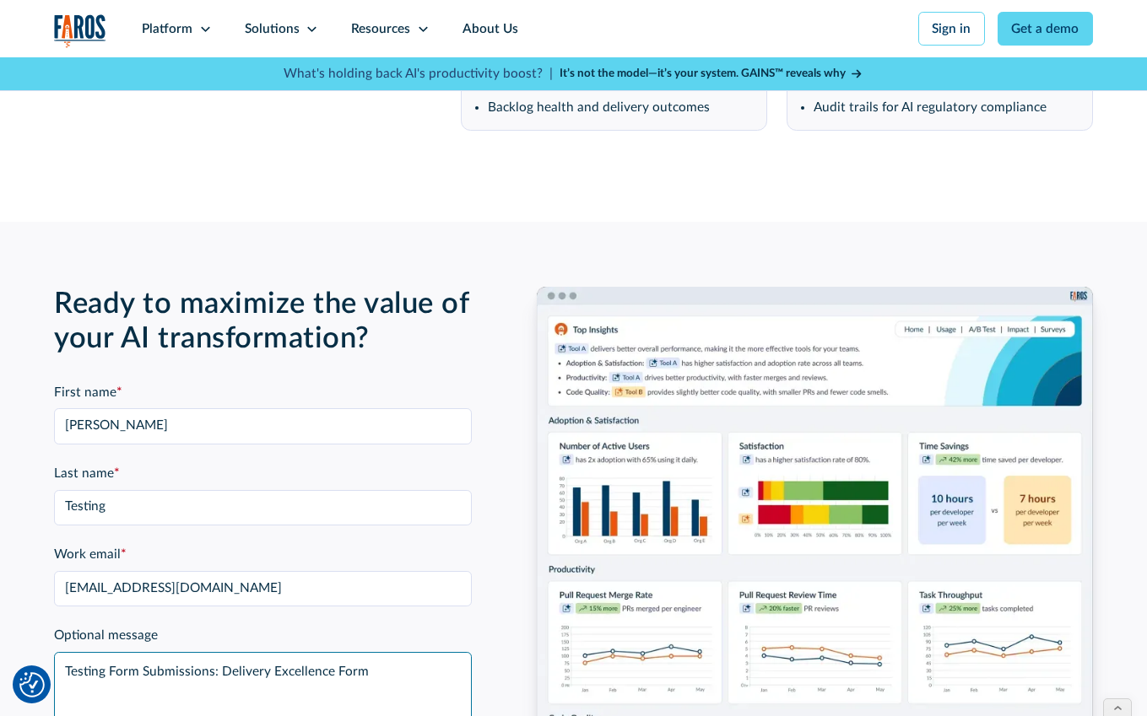
drag, startPoint x: 237, startPoint y: 656, endPoint x: 328, endPoint y: 655, distance: 91.1
click at [328, 655] on textarea "Testing Form Submissions: Delivery Excellence Form" at bounding box center [262, 691] width 417 height 78
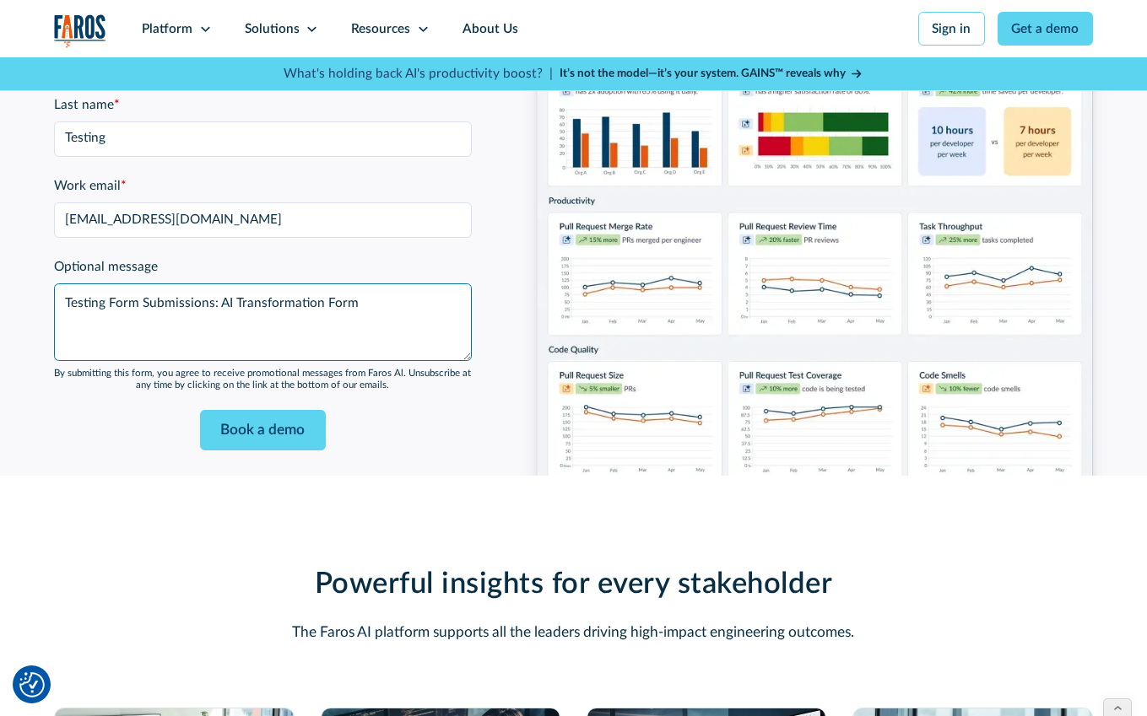
scroll to position [4184, 0]
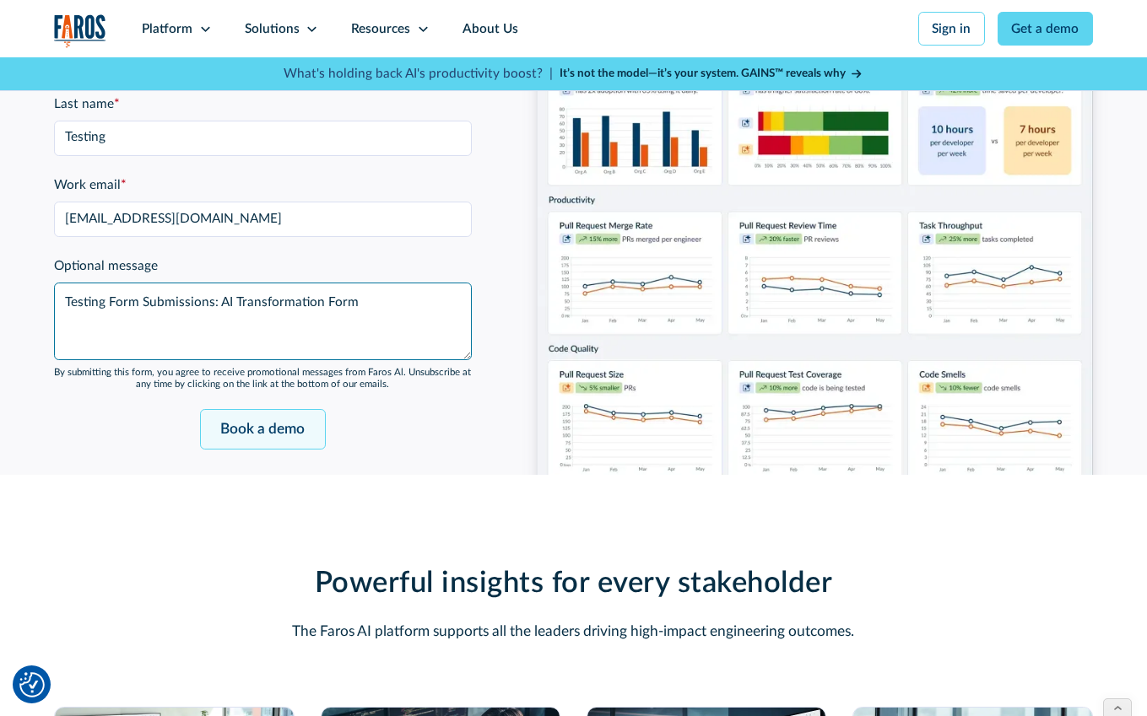
type textarea "Testing Form Submissions: AI Transformation Form"
click at [251, 409] on input "Book a demo" at bounding box center [262, 429] width 125 height 40
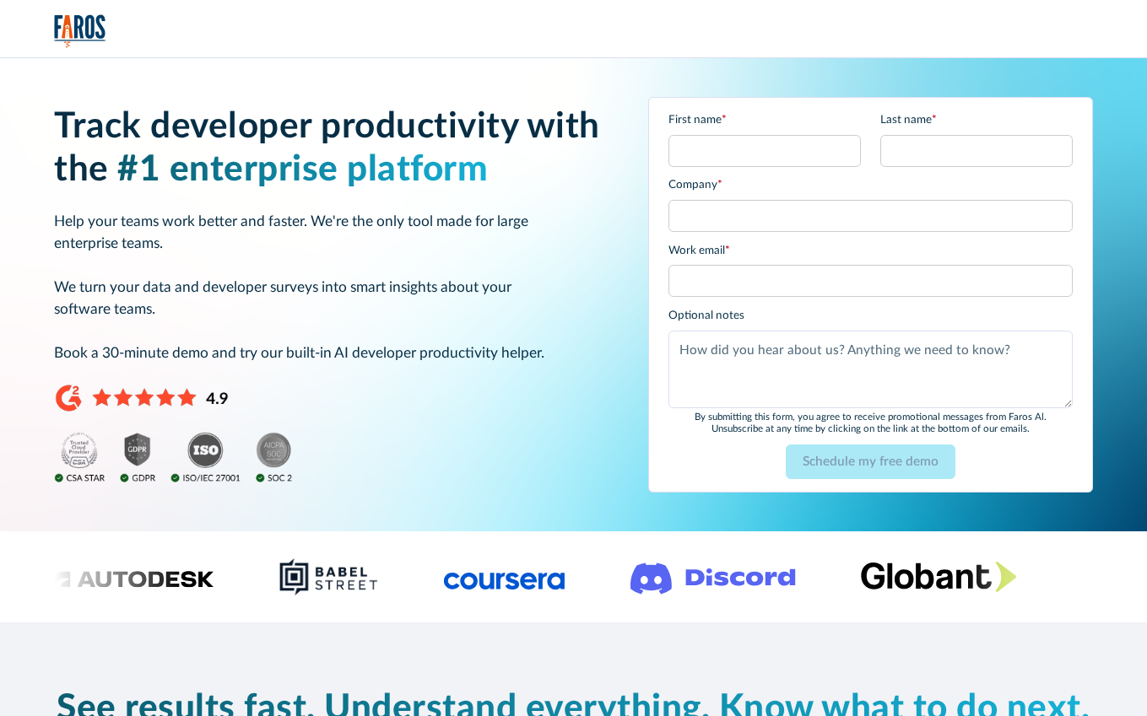
click at [755, 155] on input "First name *" at bounding box center [764, 151] width 192 height 32
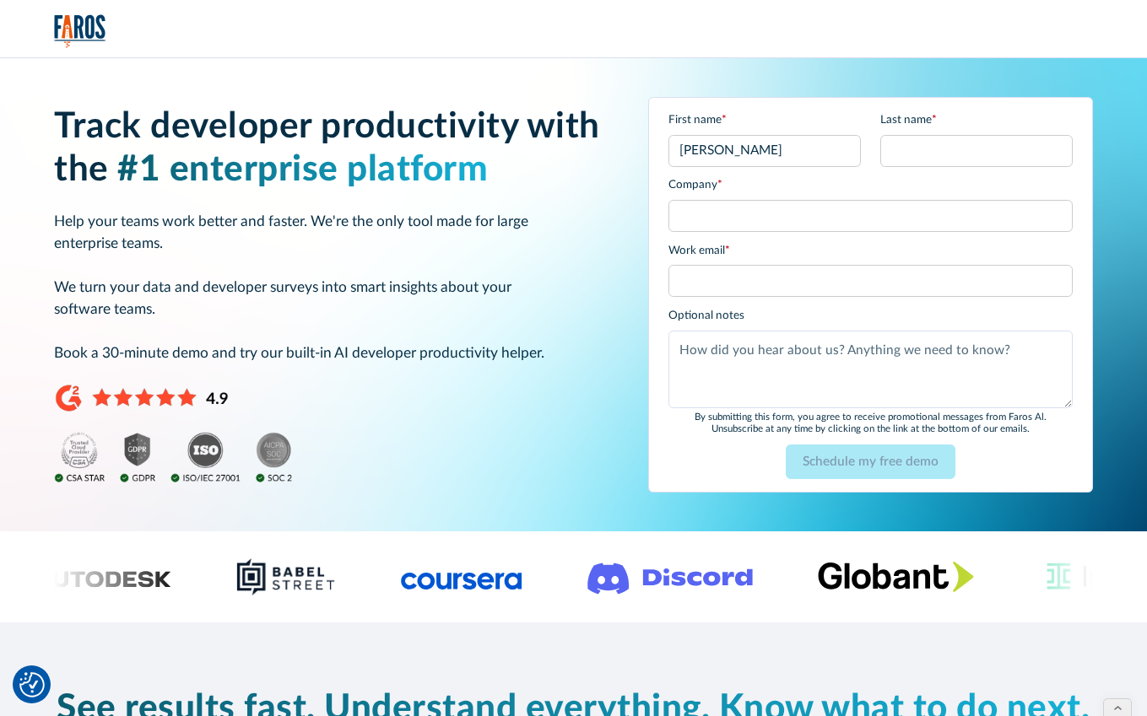
type input "Josh"
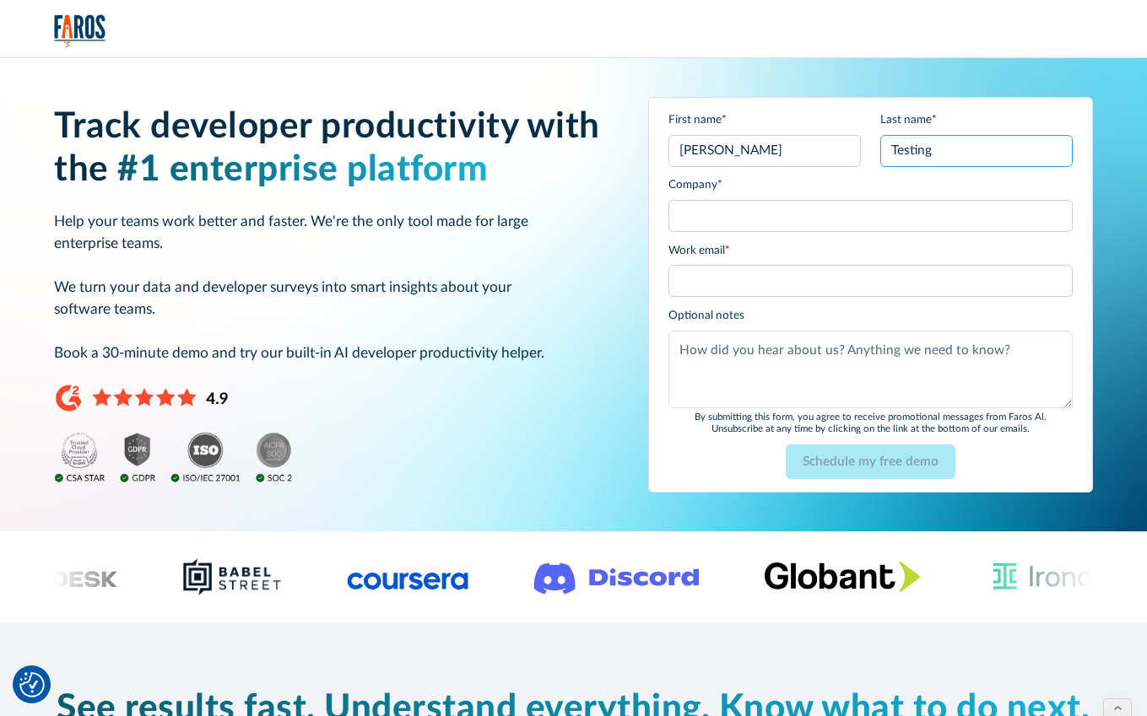
type input "Testing"
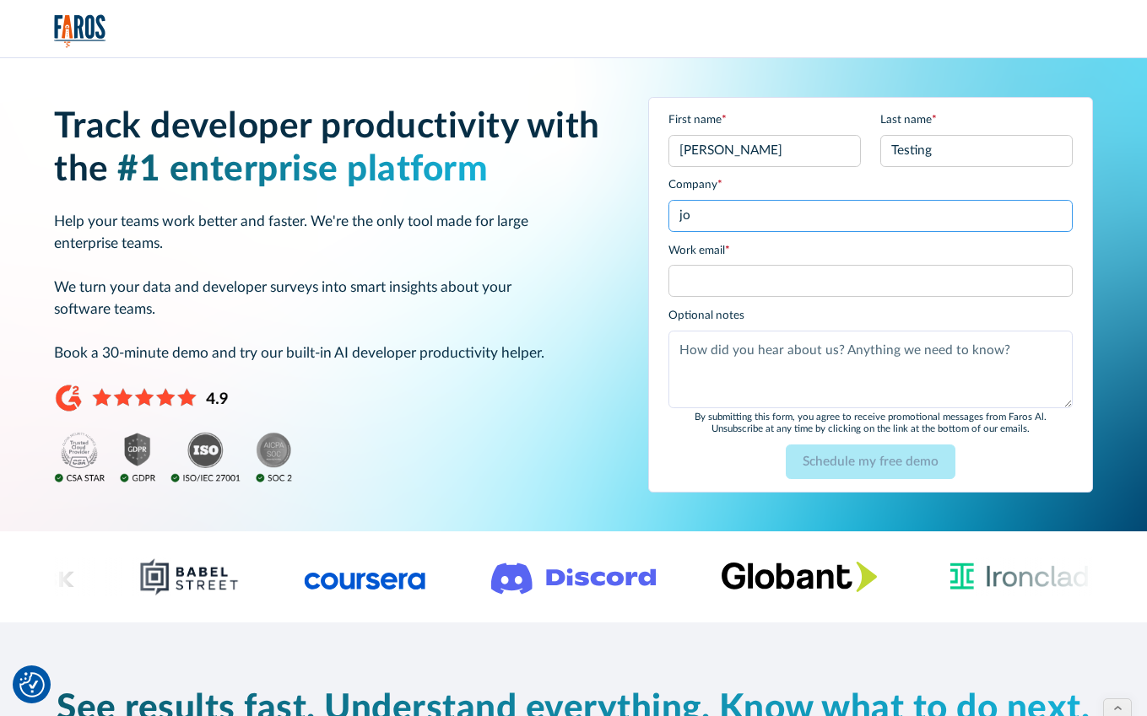
type input "j"
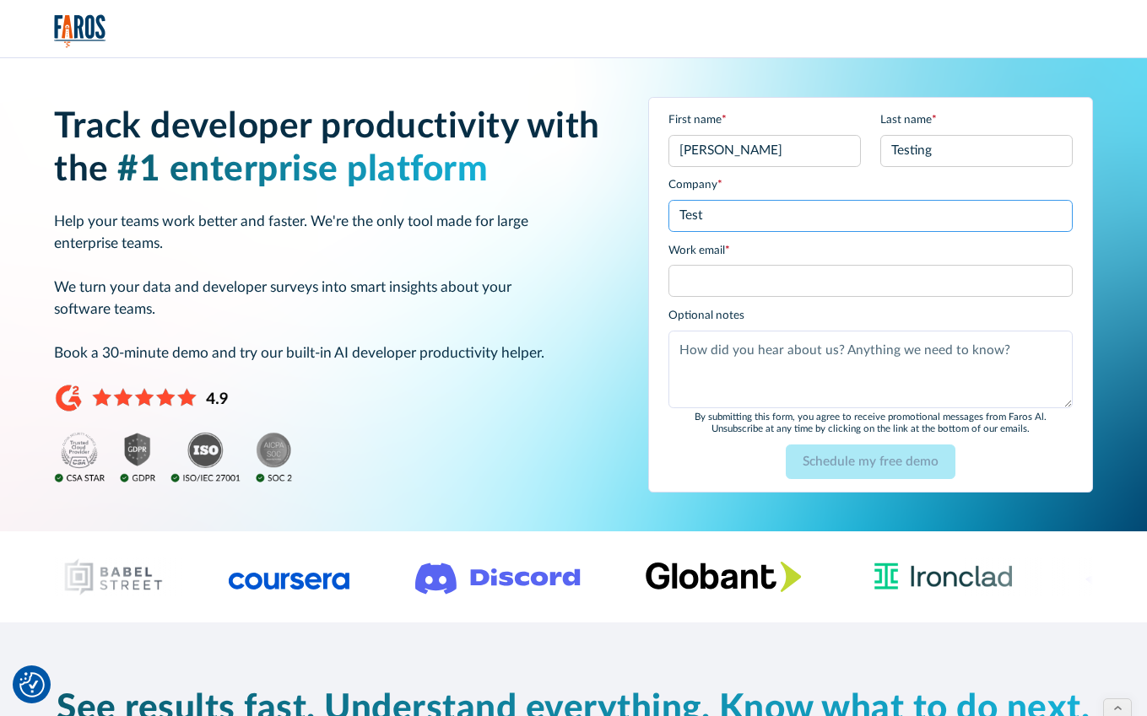
type input "Test"
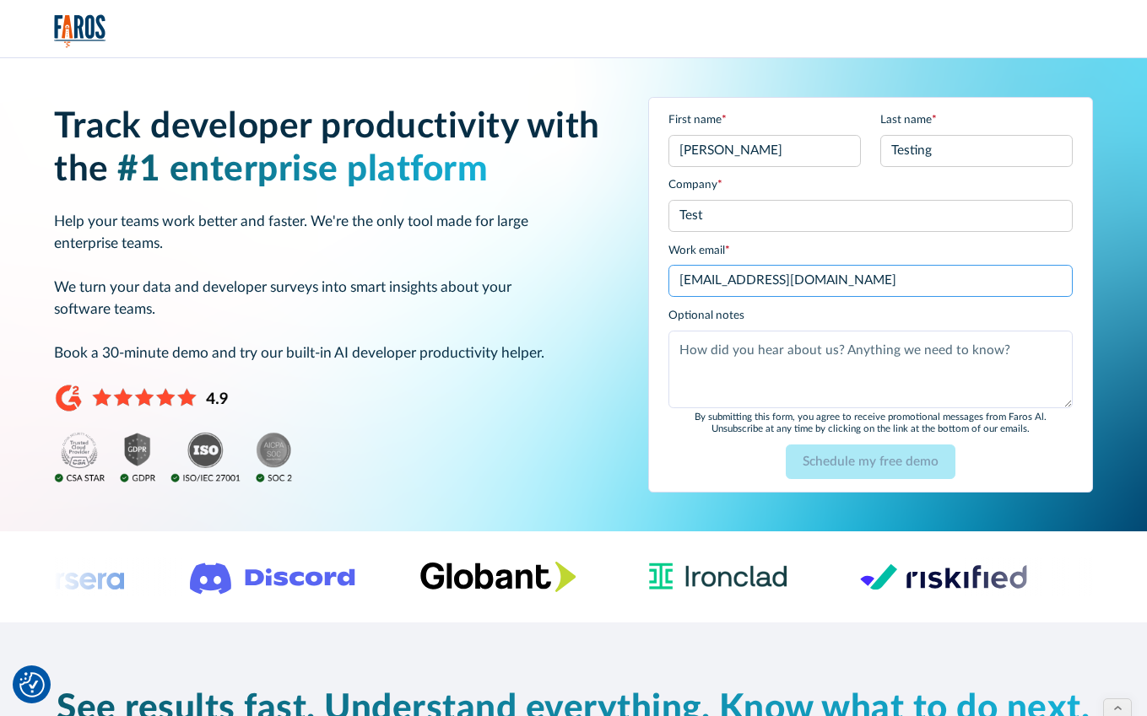
type input "josh+6@hmpsn.com"
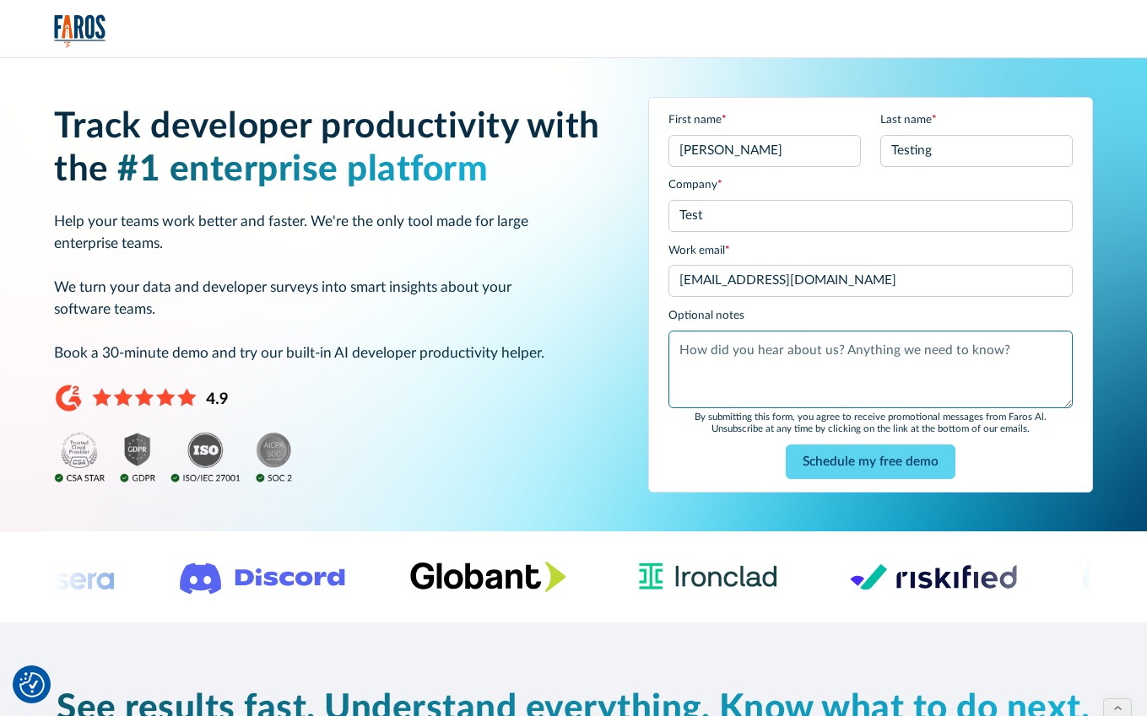
paste textarea "Testing Form Submissions: Delivery Excellence Form"
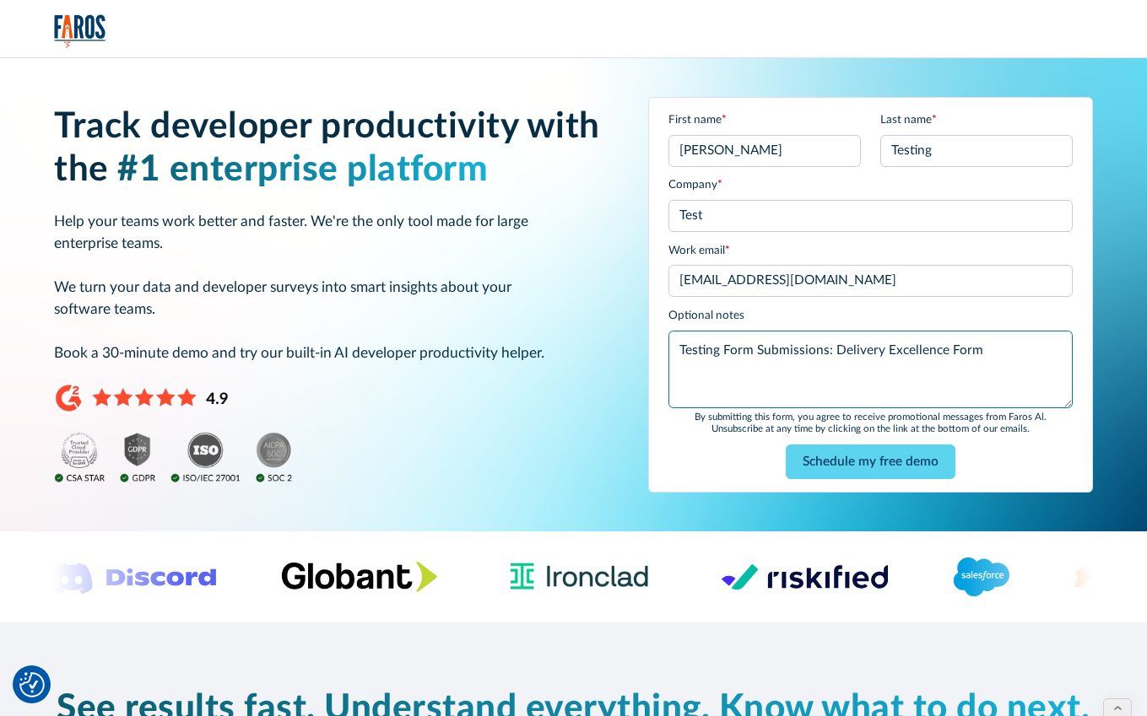
drag, startPoint x: 836, startPoint y: 354, endPoint x: 940, endPoint y: 354, distance: 103.8
click at [940, 354] on textarea "Testing Form Submissions: Delivery Excellence Form" at bounding box center [869, 370] width 403 height 78
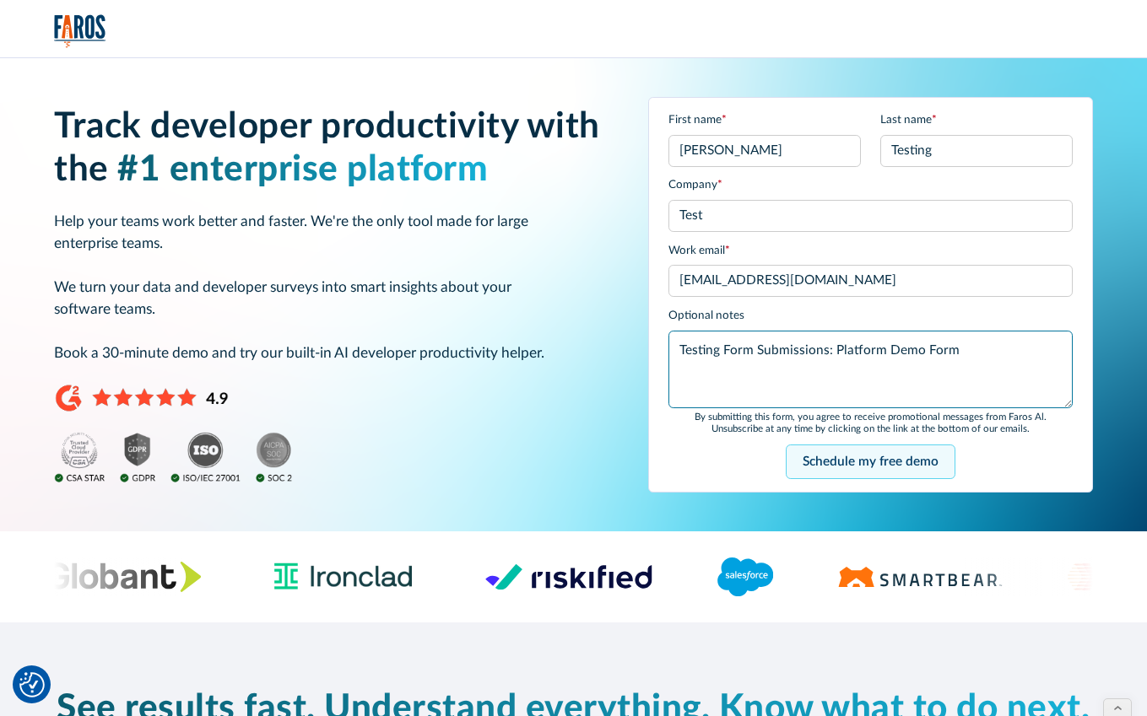
type textarea "Testing Form Submissions: Platform Demo Form"
click at [854, 472] on input "Schedule my free demo" at bounding box center [871, 462] width 170 height 34
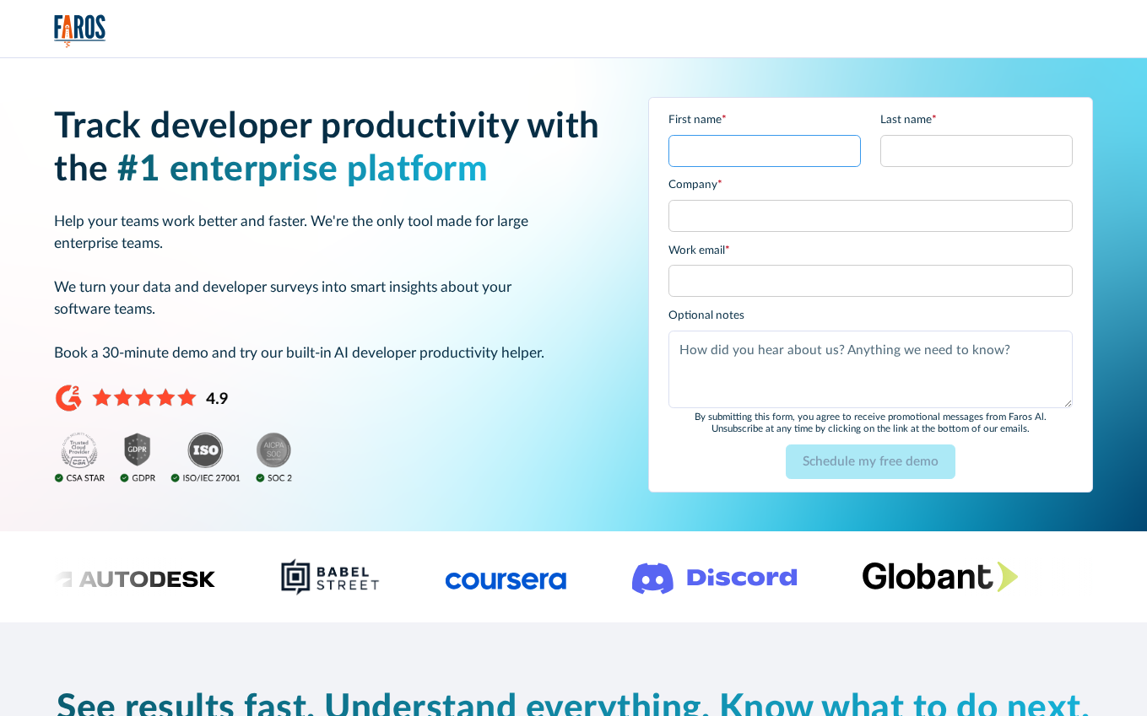
click at [739, 151] on input "First name *" at bounding box center [764, 151] width 192 height 32
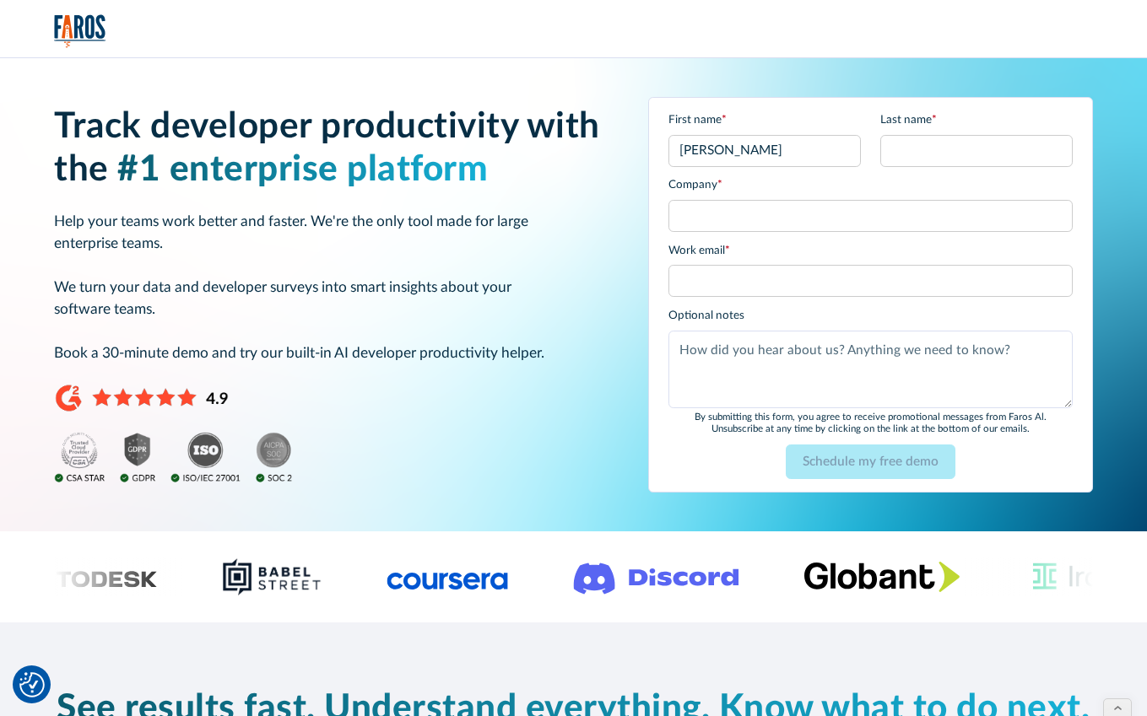
type input "[PERSON_NAME]"
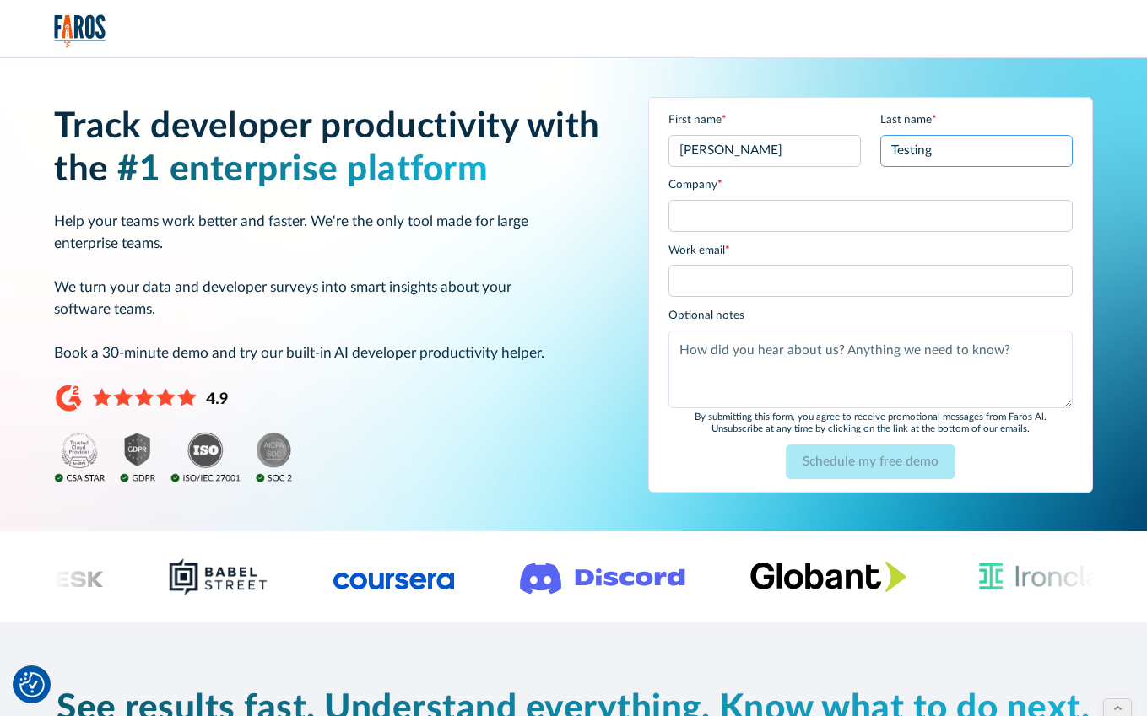
type input "Testing"
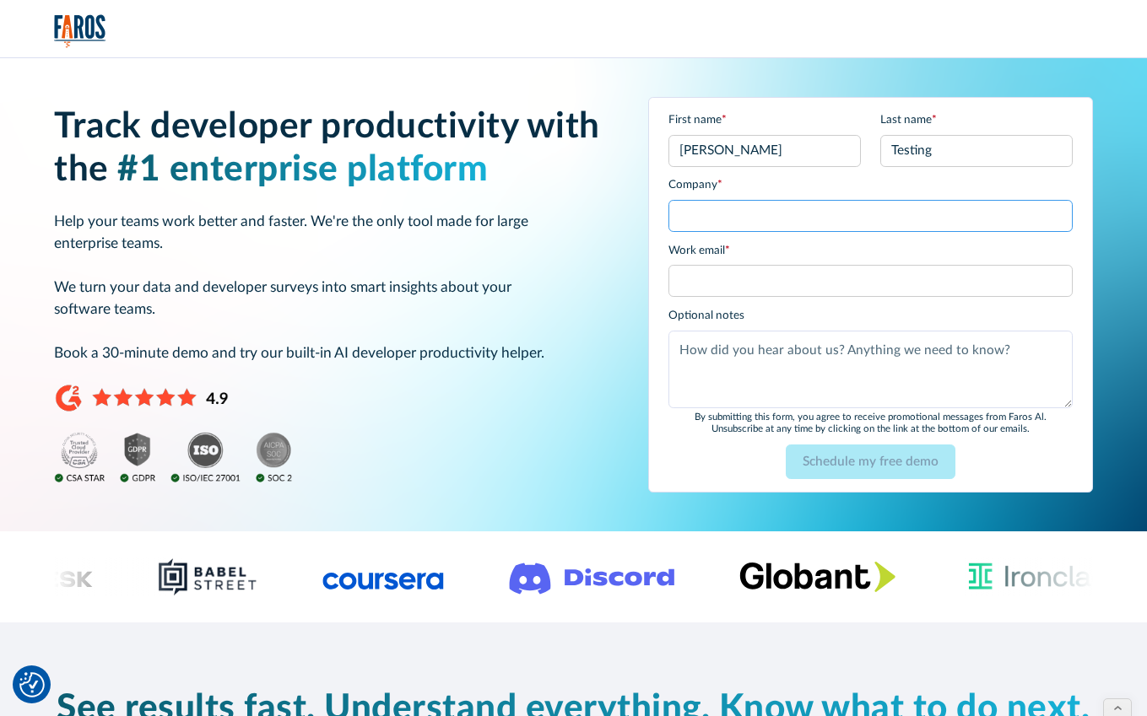
type input "j"
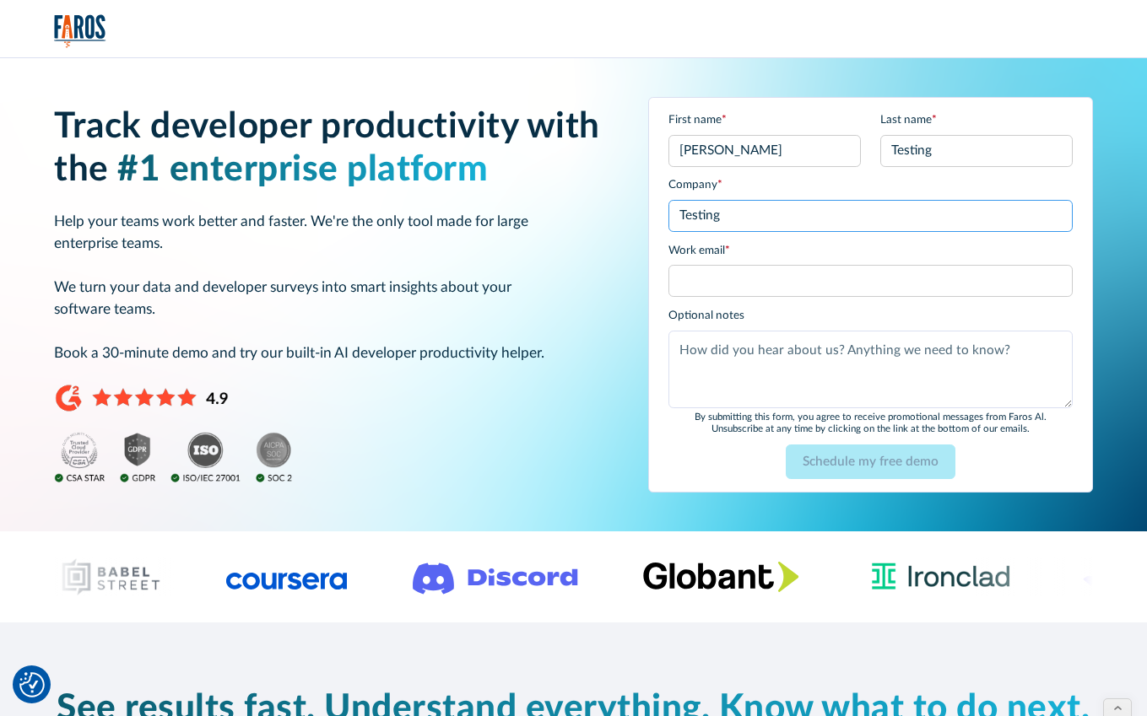
type input "Testing"
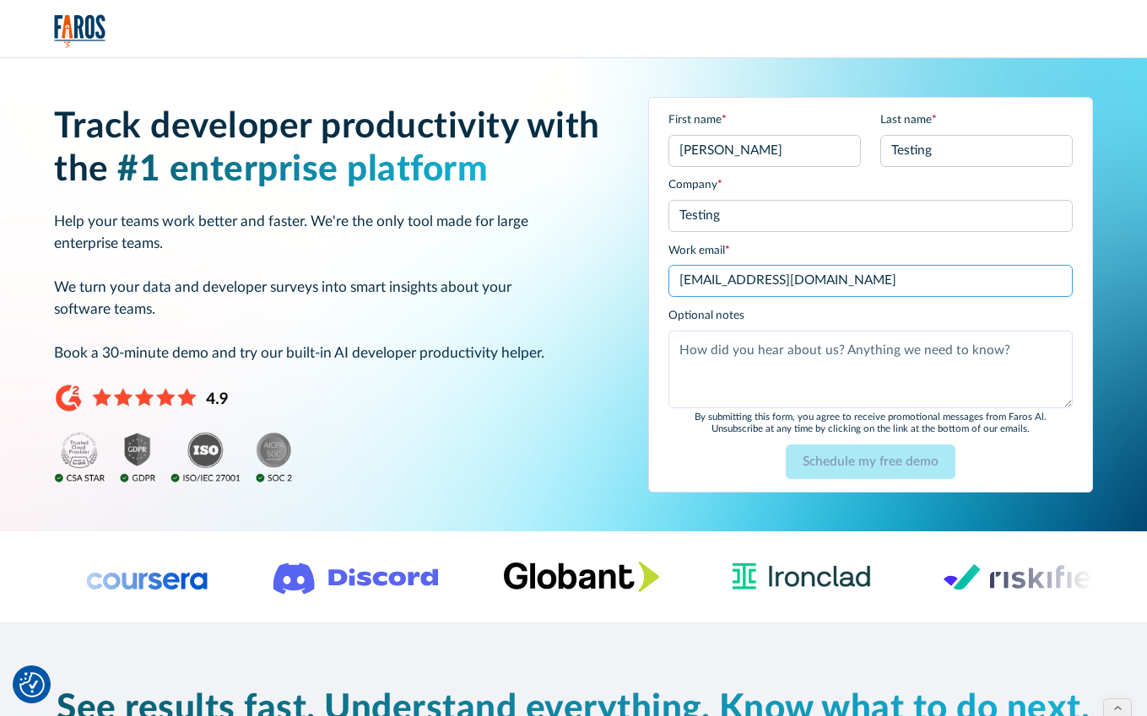
type input "josh+6@hmpsn.com"
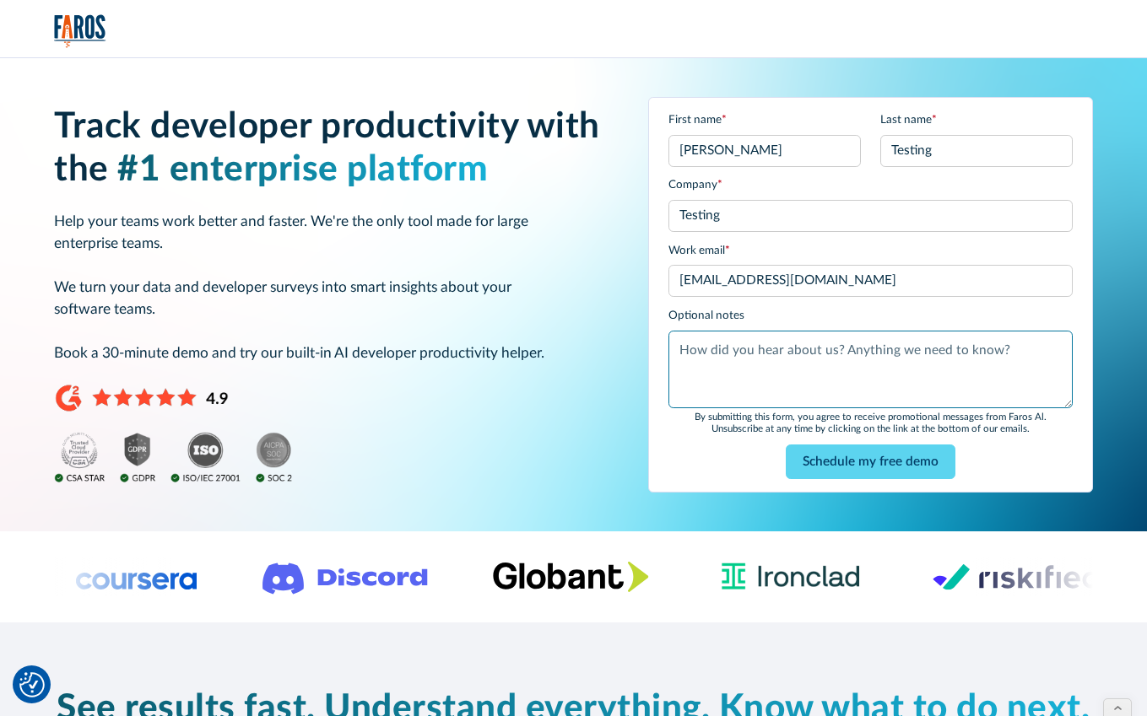
paste textarea "Testing Form Submissions: Delivery Excellence Form"
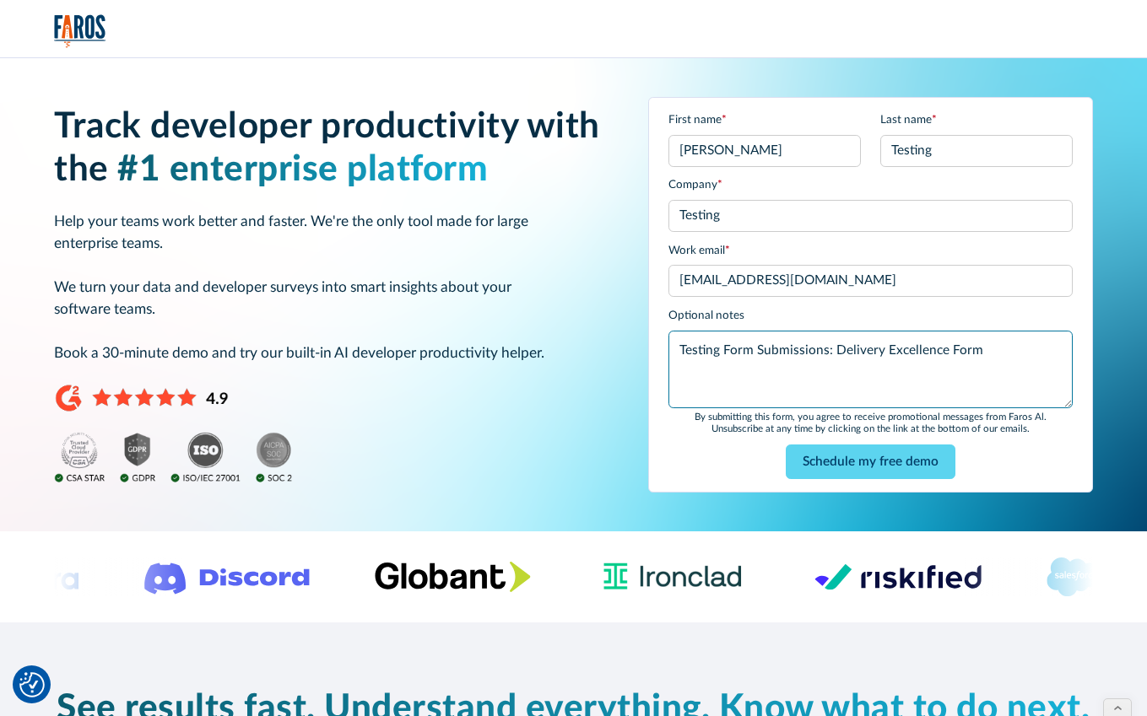
drag, startPoint x: 834, startPoint y: 353, endPoint x: 942, endPoint y: 359, distance: 108.2
click at [942, 359] on textarea "Testing Form Submissions: Delivery Excellence Form" at bounding box center [869, 370] width 403 height 78
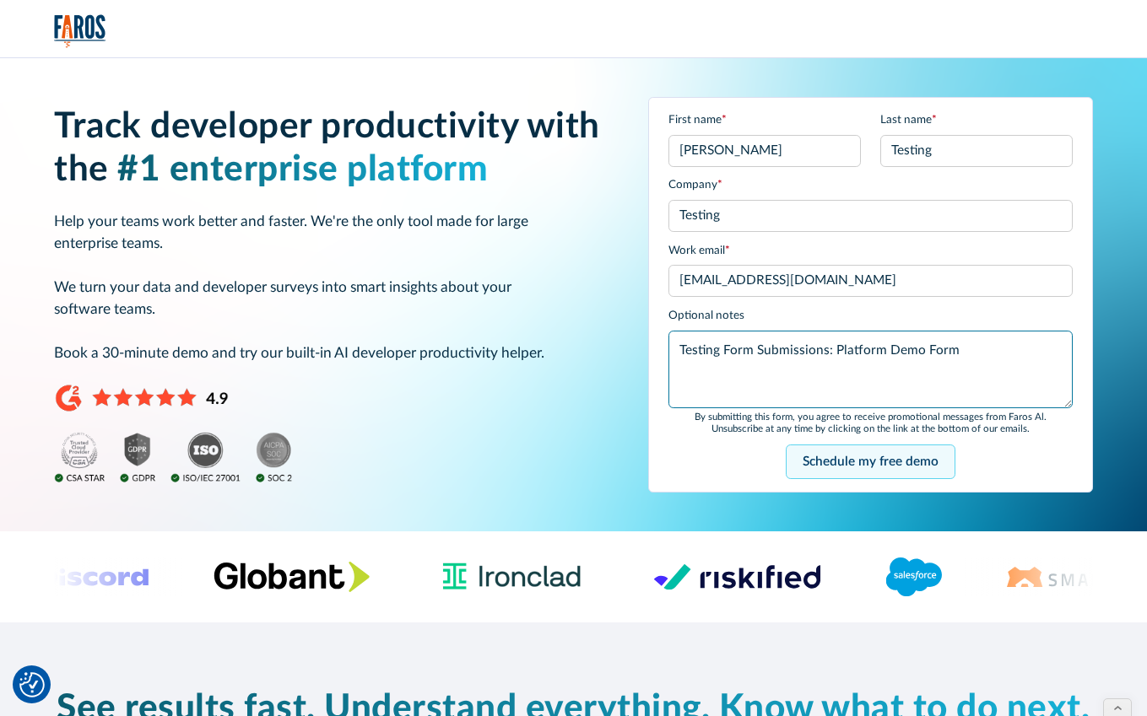
type textarea "Testing Form Submissions: Platform Demo Form"
click at [904, 473] on input "Schedule my free demo" at bounding box center [871, 462] width 170 height 34
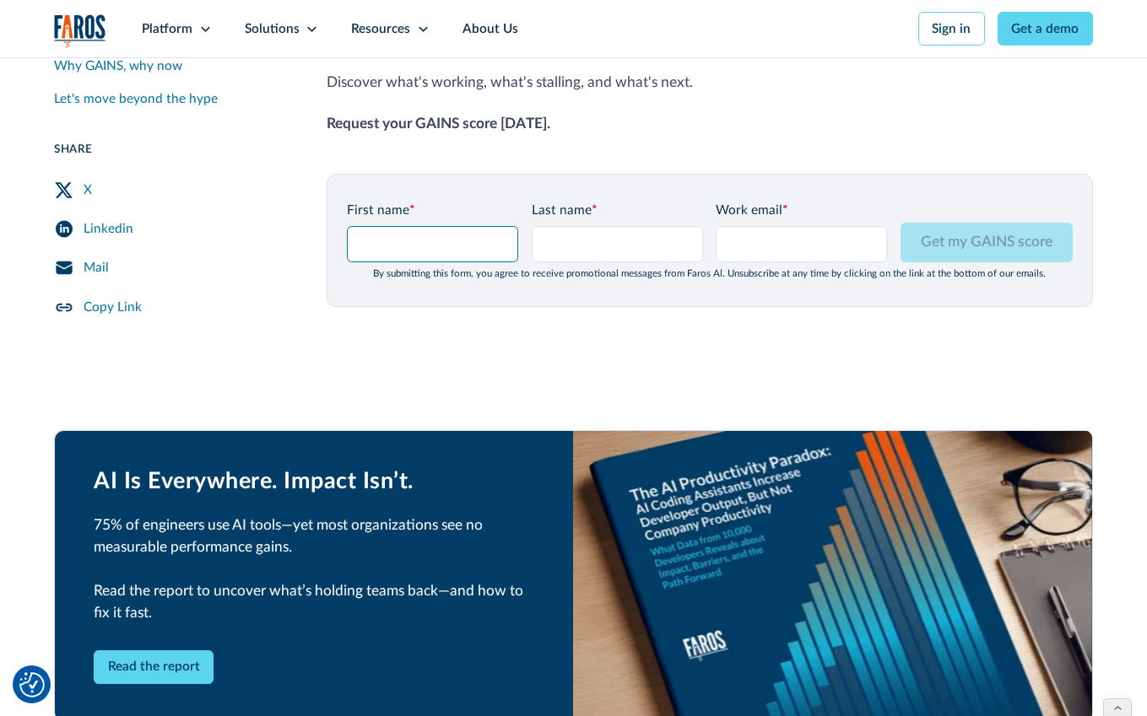
click at [423, 255] on input "GAINS Page Form - mid" at bounding box center [432, 243] width 171 height 35
type input "[PERSON_NAME]"
type input "Testing"
type input "[EMAIL_ADDRESS][DOMAIN_NAME]"
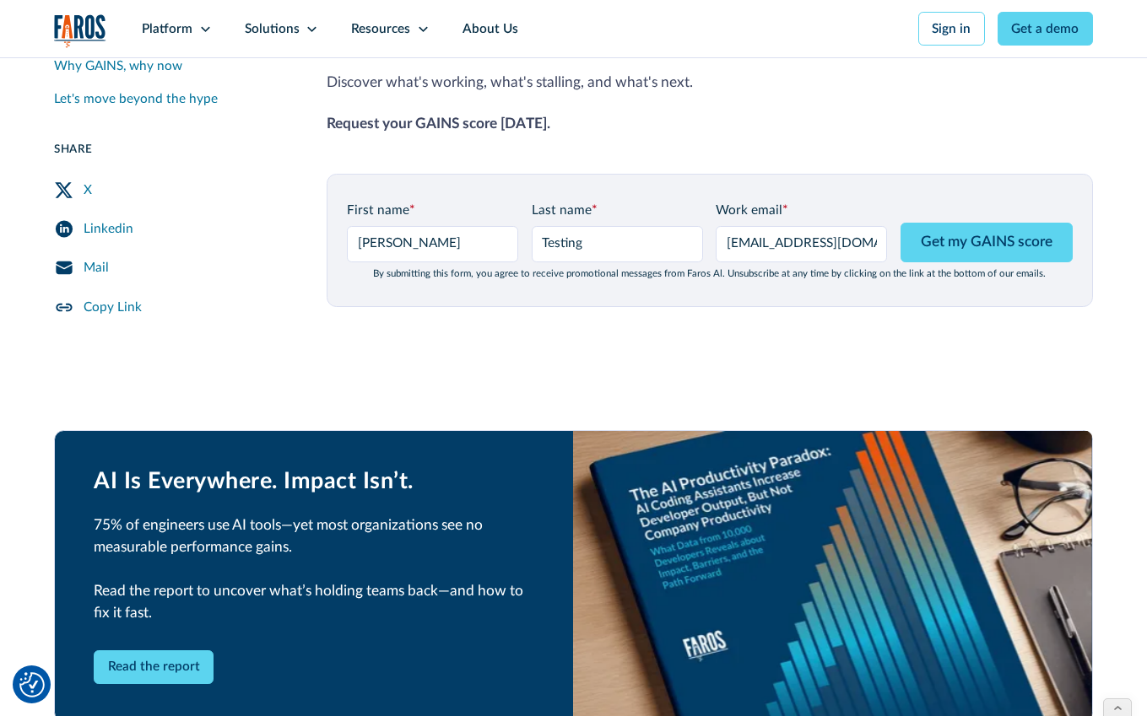
click at [990, 267] on div "First name * Josh Last name * Testing Work email * josh+7@hmpsn.com Please ente…" at bounding box center [709, 241] width 725 height 80
click at [994, 255] on input "Get my GAINS score" at bounding box center [986, 243] width 172 height 40
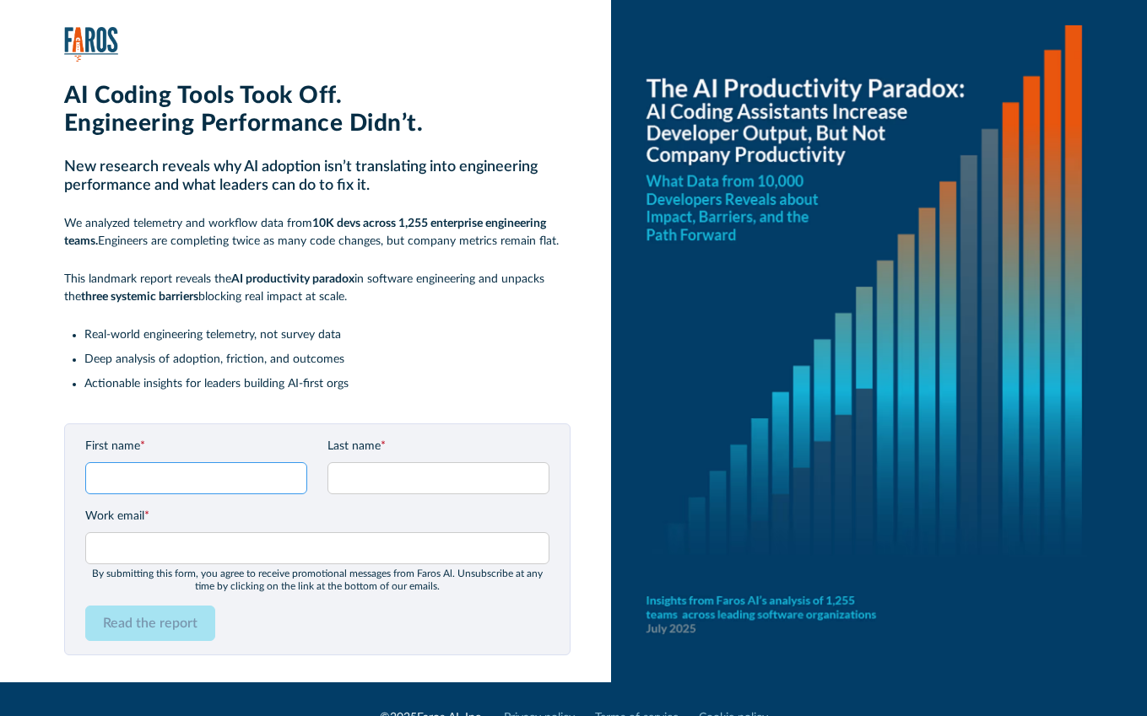
click at [189, 470] on input "First name *" at bounding box center [196, 478] width 222 height 32
type input "[PERSON_NAME]"
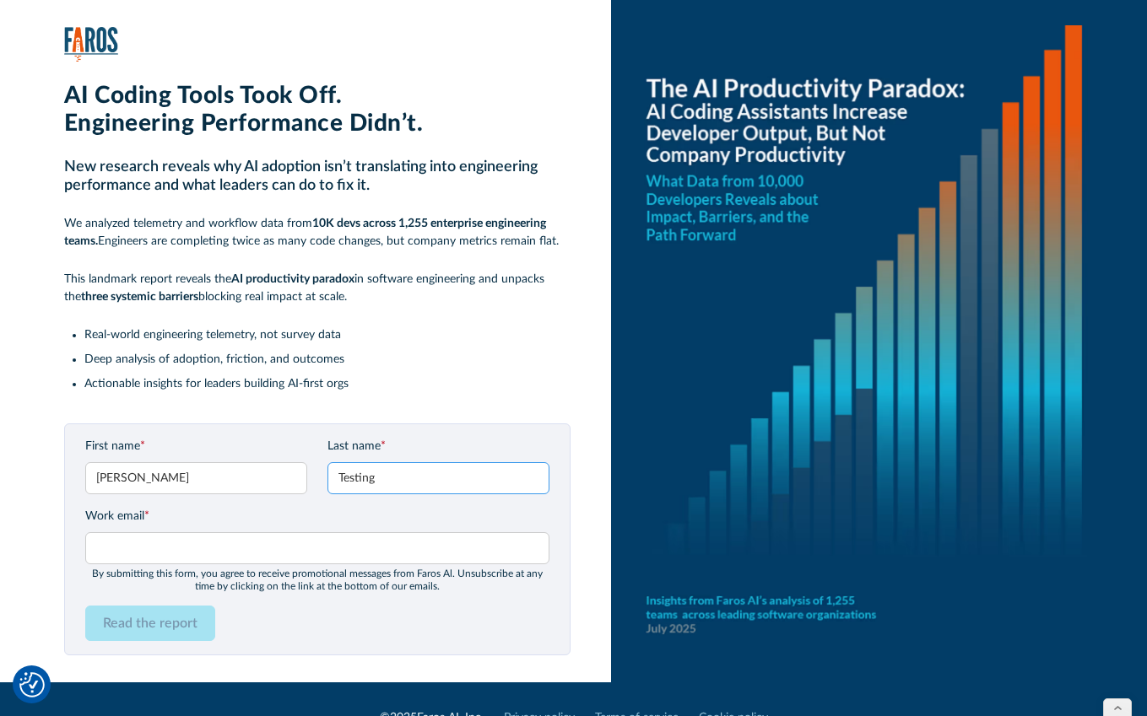
type input "Testing"
type input "[EMAIL_ADDRESS][DOMAIN_NAME]"
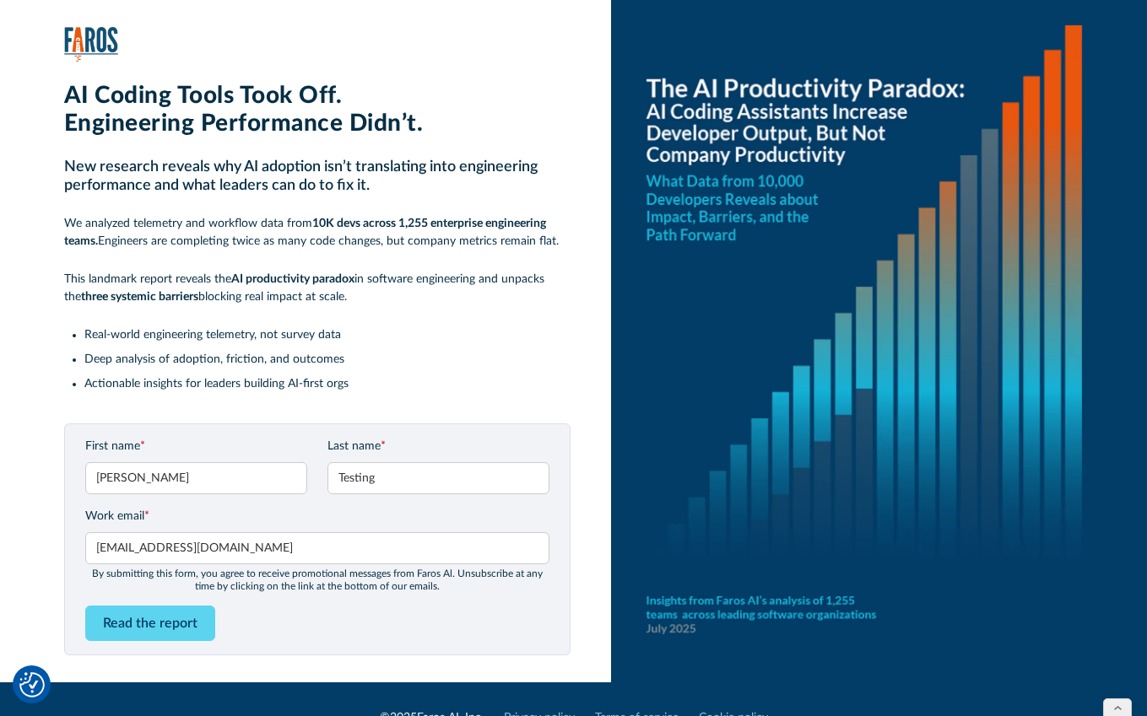
scroll to position [11, 0]
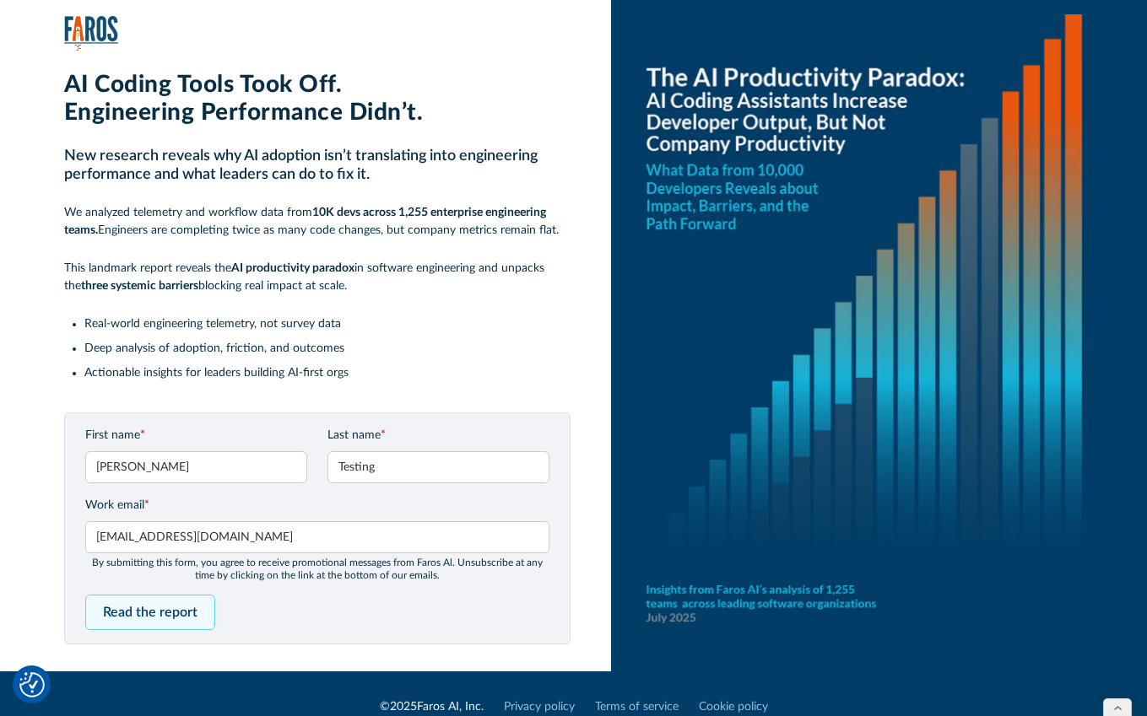
click at [138, 608] on input "Read the report" at bounding box center [150, 612] width 130 height 35
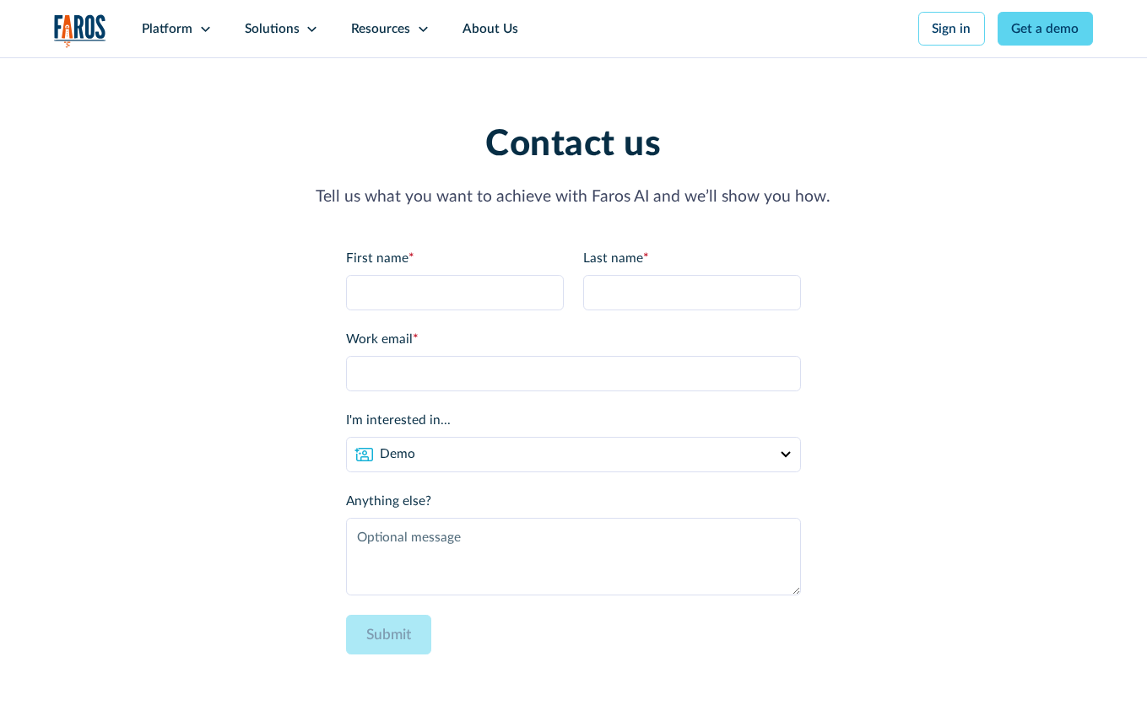
click at [447, 278] on input "First name *" at bounding box center [455, 292] width 218 height 35
type input "[PERSON_NAME]"
type input "Testing"
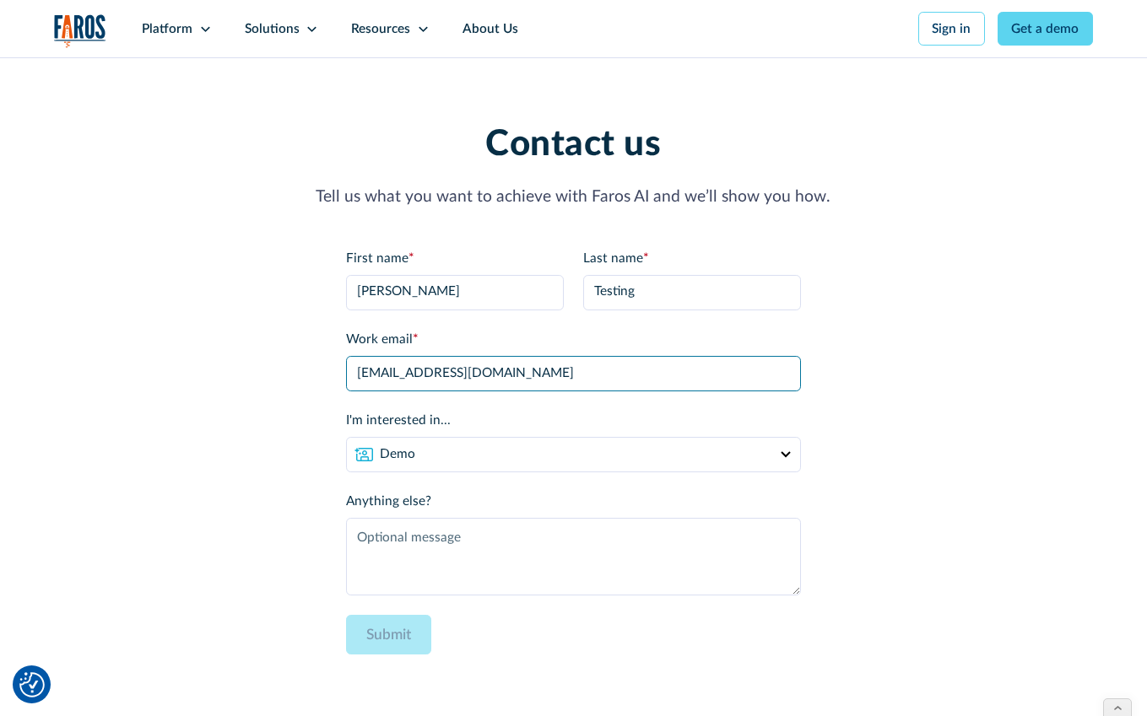
type input "[EMAIL_ADDRESS][DOMAIN_NAME]"
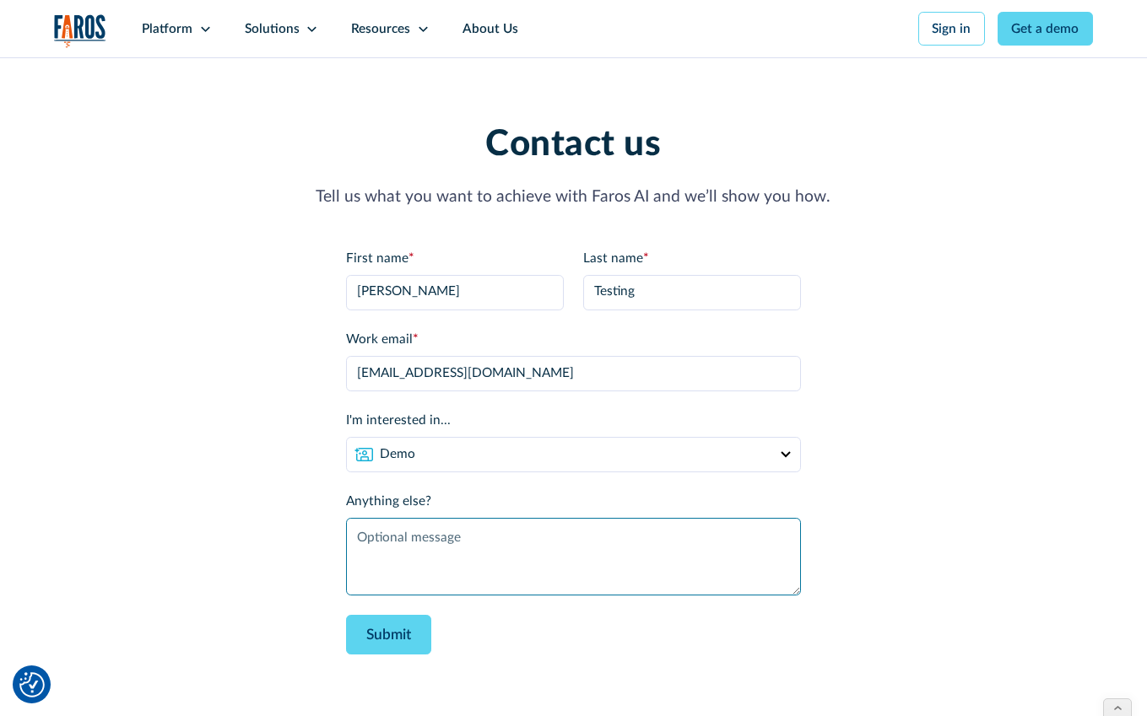
paste textarea "Testing Form Submissions: Delivery Excellence Form"
drag, startPoint x: 510, startPoint y: 541, endPoint x: 617, endPoint y: 539, distance: 106.3
click at [617, 539] on textarea "Testing Form Submissions: Delivery Excellence Form" at bounding box center [573, 557] width 454 height 78
type textarea "Testing Form Submissions: Contact Page Form"
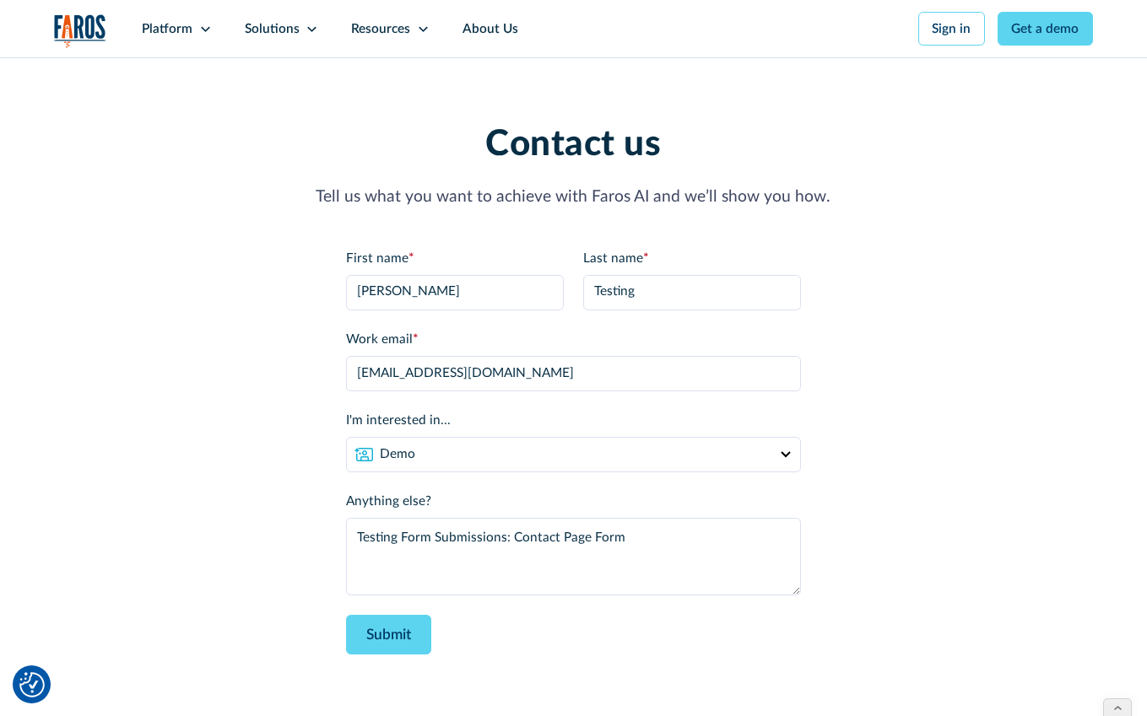
drag, startPoint x: 421, startPoint y: 651, endPoint x: 402, endPoint y: 647, distance: 18.9
click at [419, 651] on input "Submit" at bounding box center [388, 635] width 85 height 40
